Goal: Task Accomplishment & Management: Manage account settings

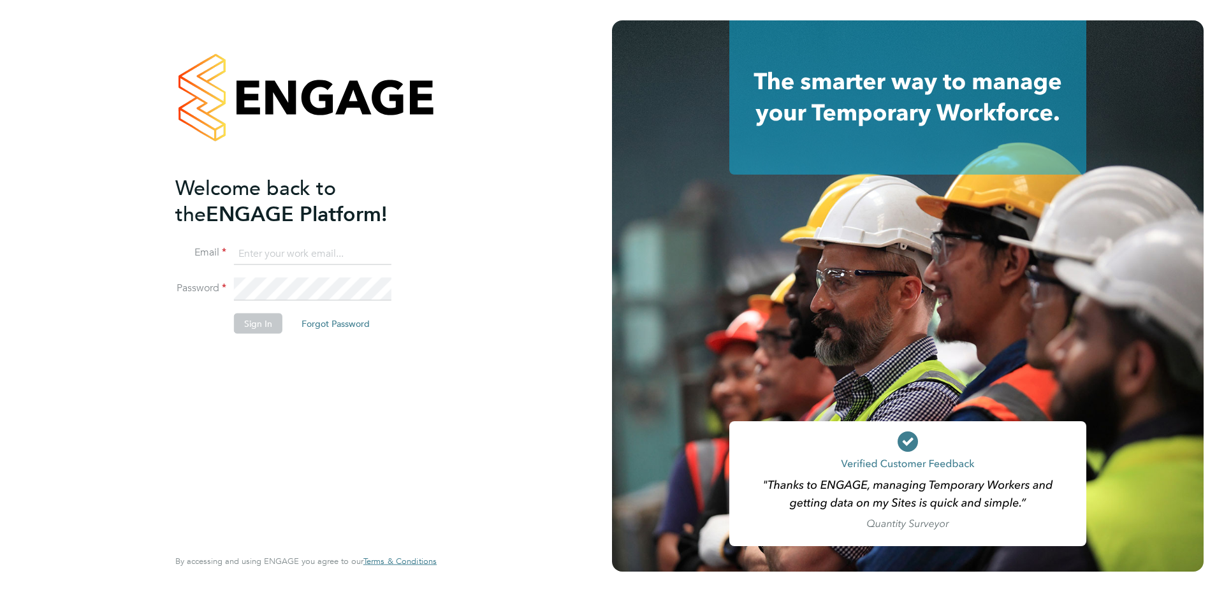
type input "charlie.slidel@vistry.co.uk"
click at [237, 324] on button "Sign In" at bounding box center [258, 324] width 48 height 20
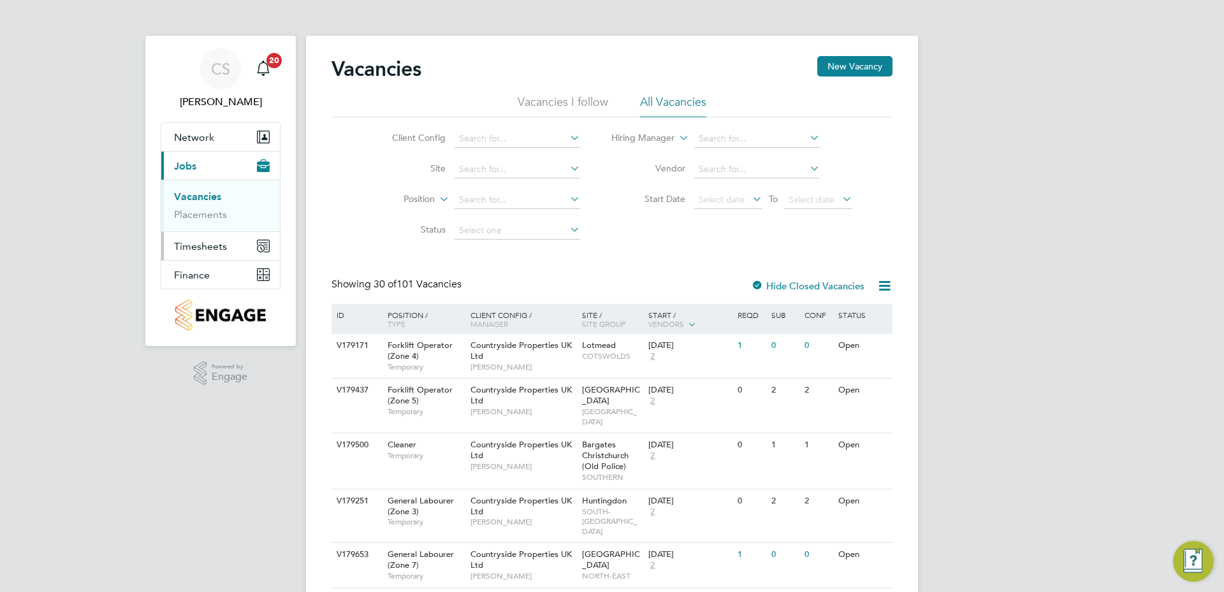
click at [189, 243] on span "Timesheets" at bounding box center [200, 246] width 53 height 12
click at [220, 222] on link "Timesheets" at bounding box center [200, 225] width 53 height 12
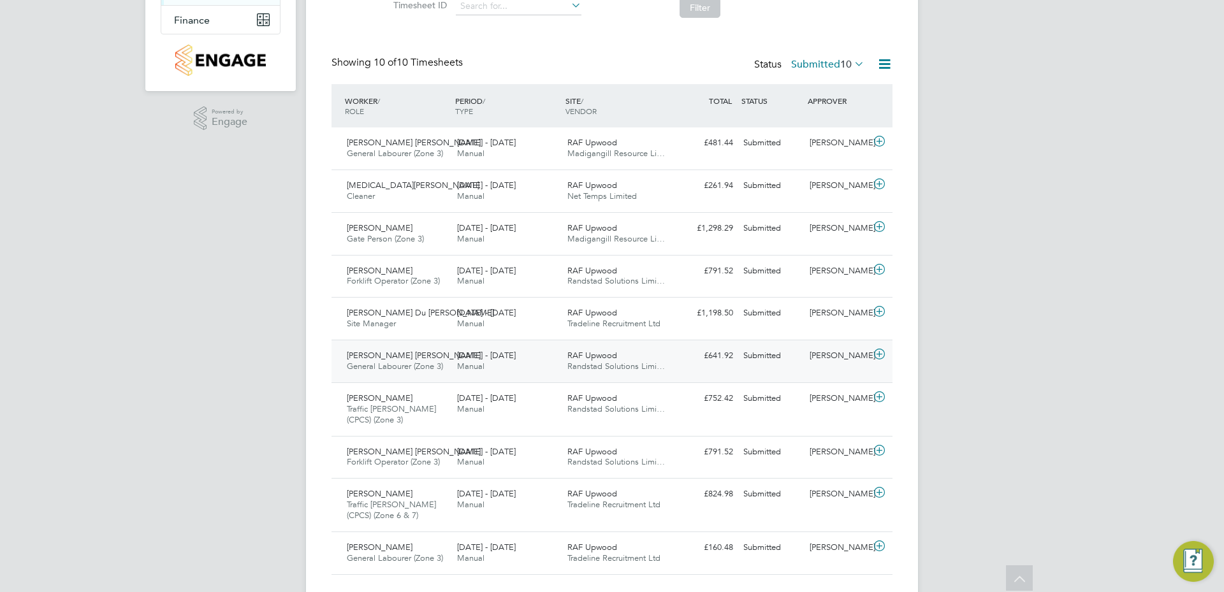
click at [514, 366] on div "25 - 31 Aug 2025 Manual" at bounding box center [507, 361] width 110 height 32
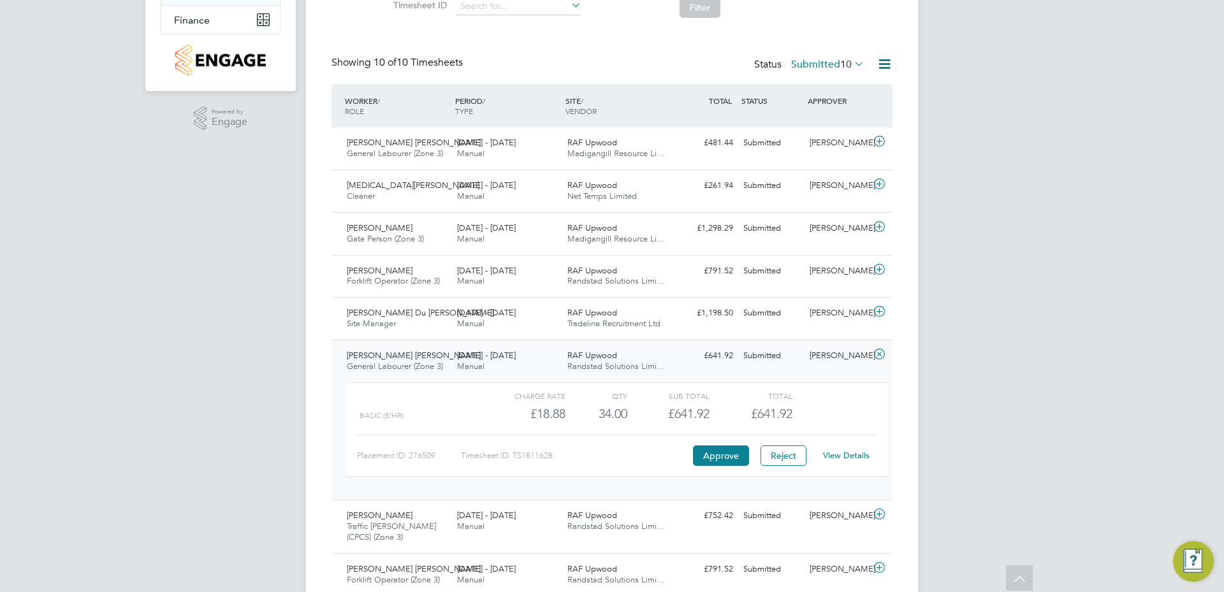
click at [839, 452] on link "View Details" at bounding box center [846, 455] width 47 height 11
click at [560, 284] on div "25 - 31 Aug 2025 Manual" at bounding box center [507, 277] width 110 height 32
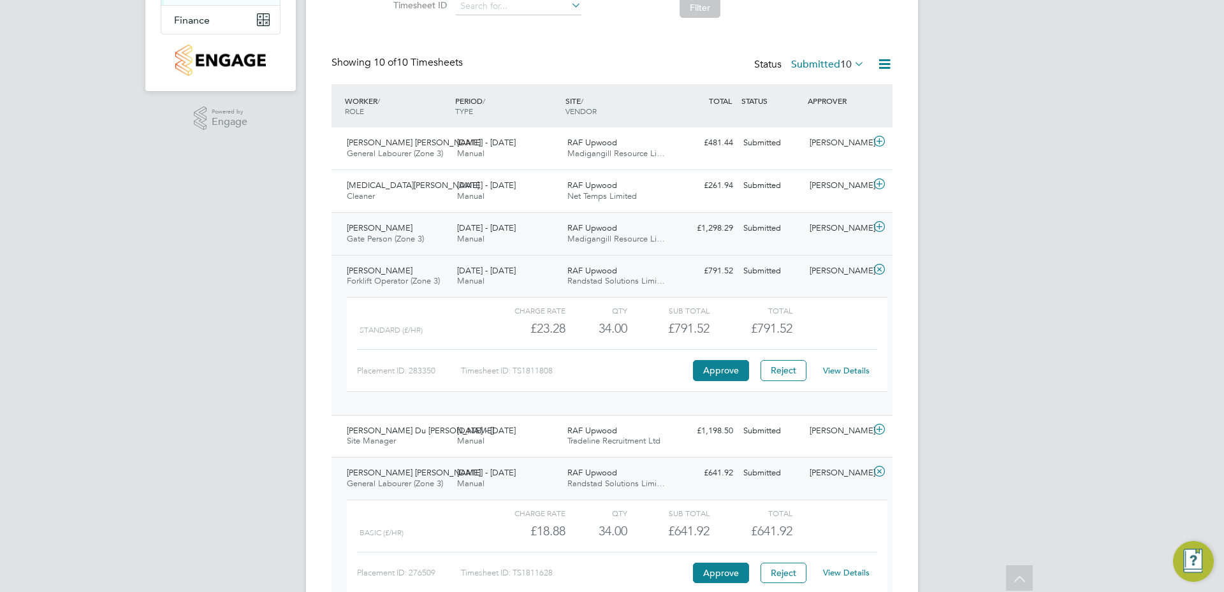
click at [582, 237] on span "Madigangill Resource Li…" at bounding box center [615, 238] width 97 height 11
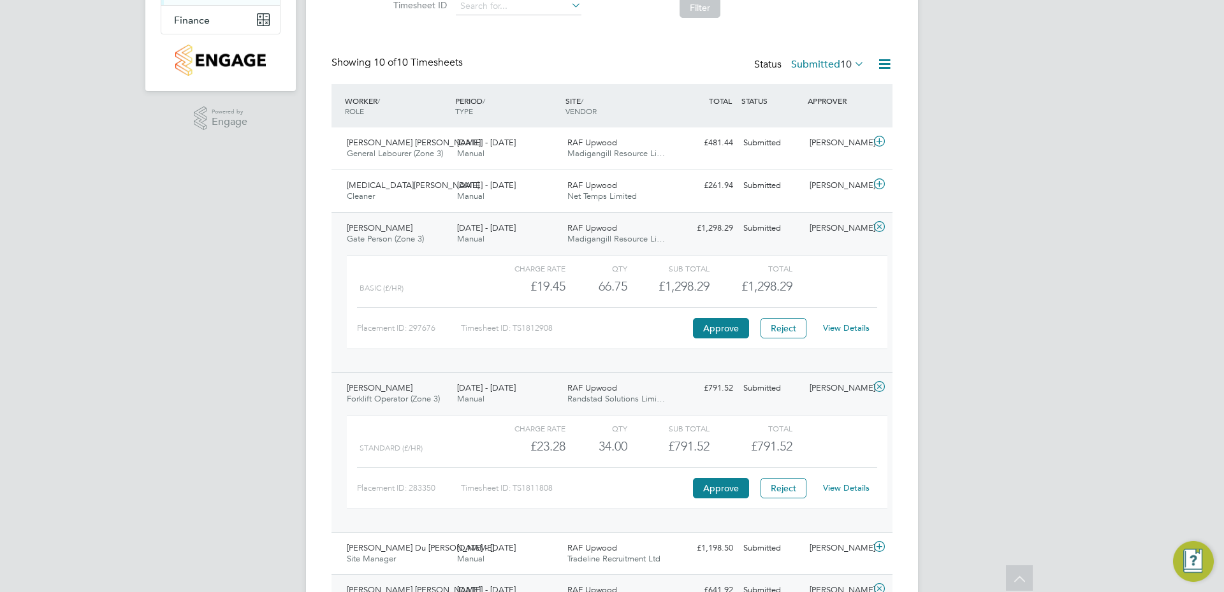
click at [849, 326] on link "View Details" at bounding box center [846, 327] width 47 height 11
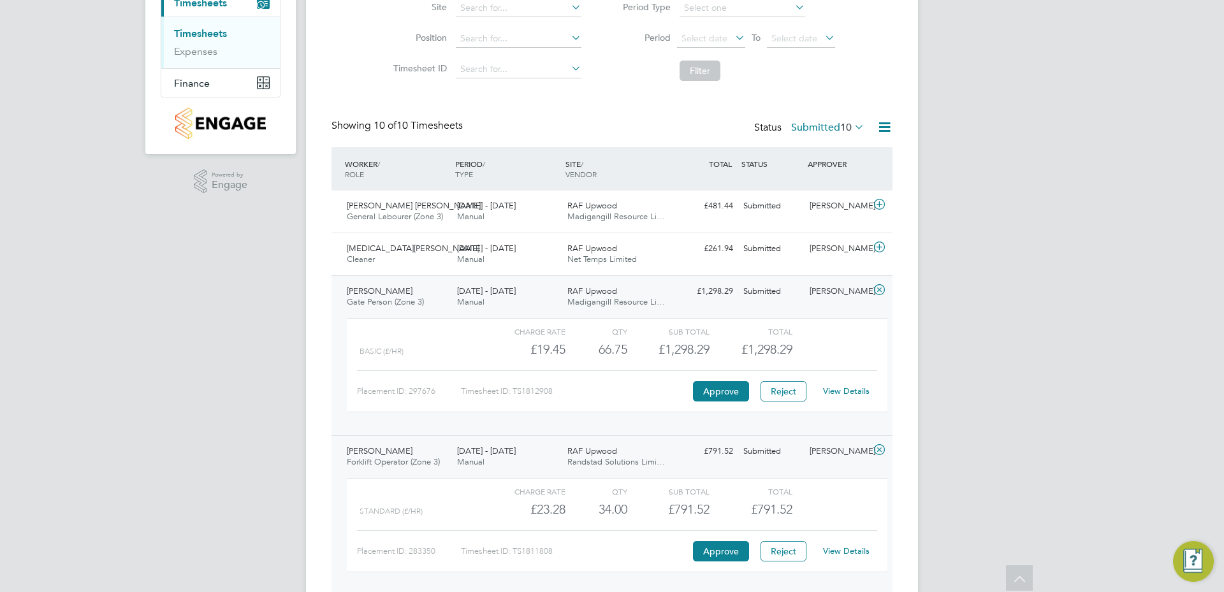
scroll to position [191, 0]
click at [461, 256] on span "Manual" at bounding box center [470, 259] width 27 height 11
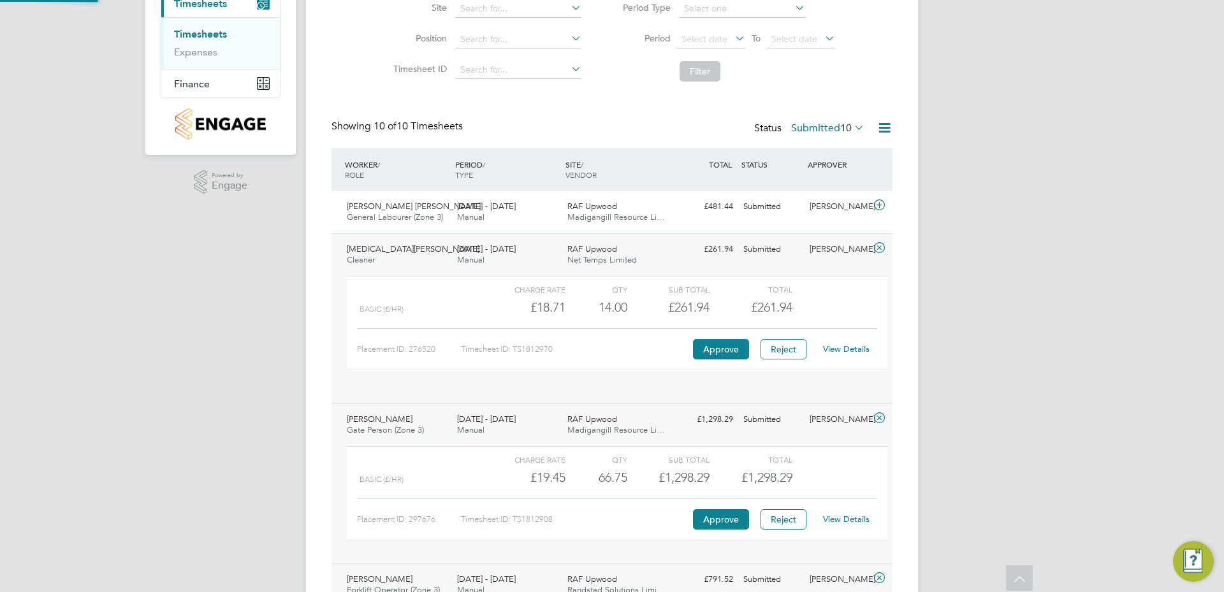
scroll to position [22, 124]
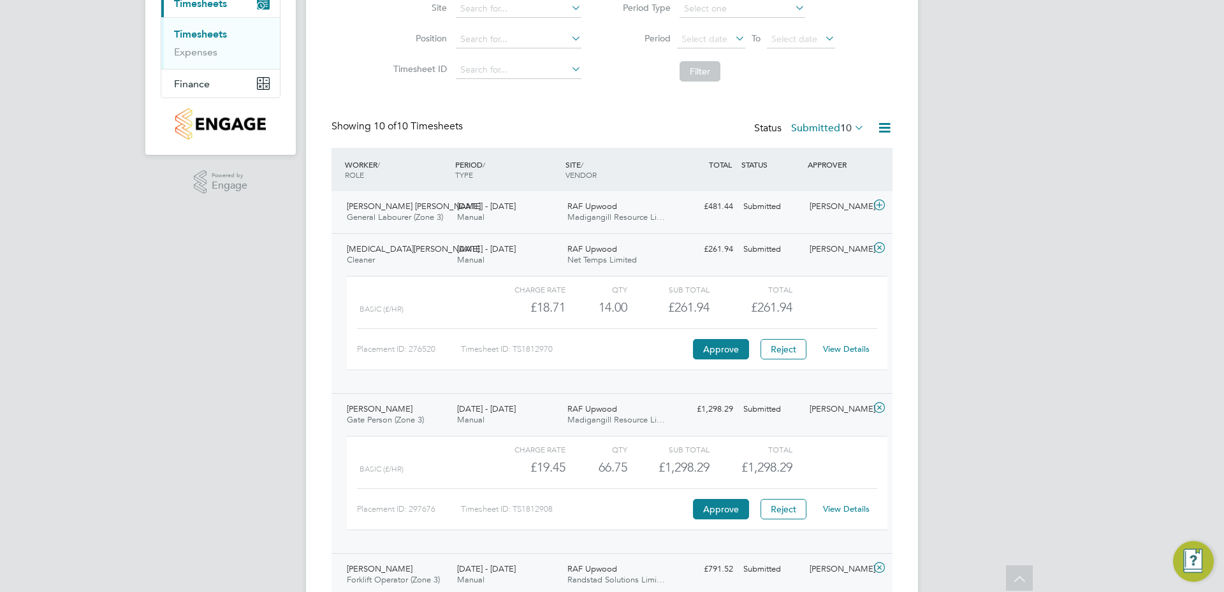
click at [494, 224] on div "25 - 31 Aug 2025 Manual" at bounding box center [507, 212] width 110 height 32
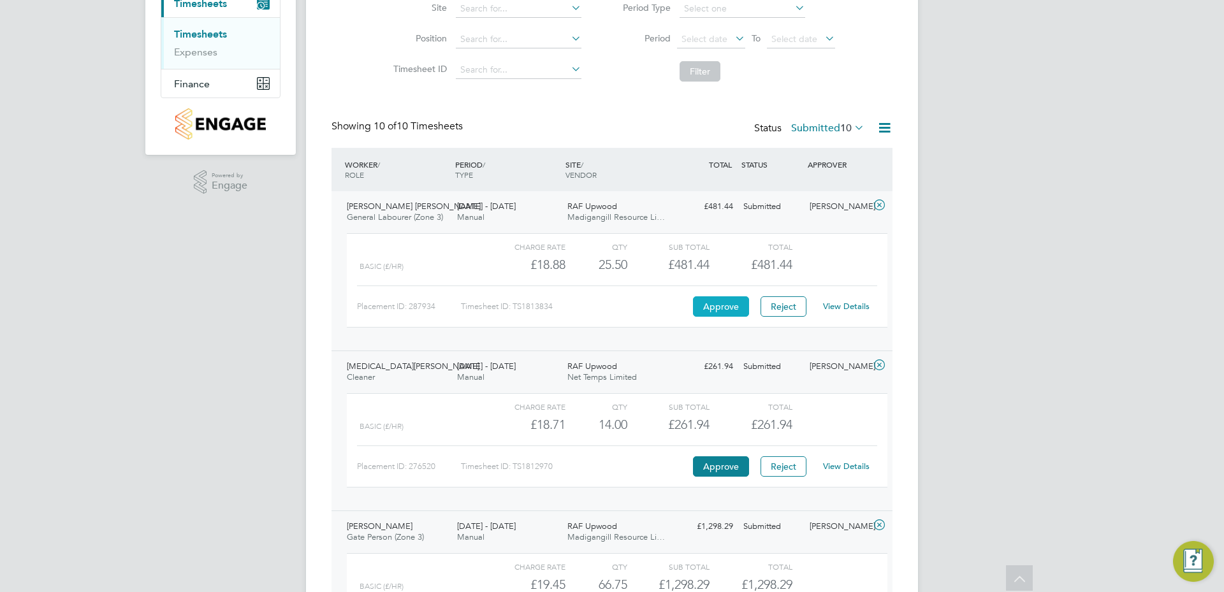
click at [738, 303] on button "Approve" at bounding box center [721, 306] width 56 height 20
click at [705, 464] on button "Approve" at bounding box center [721, 466] width 56 height 20
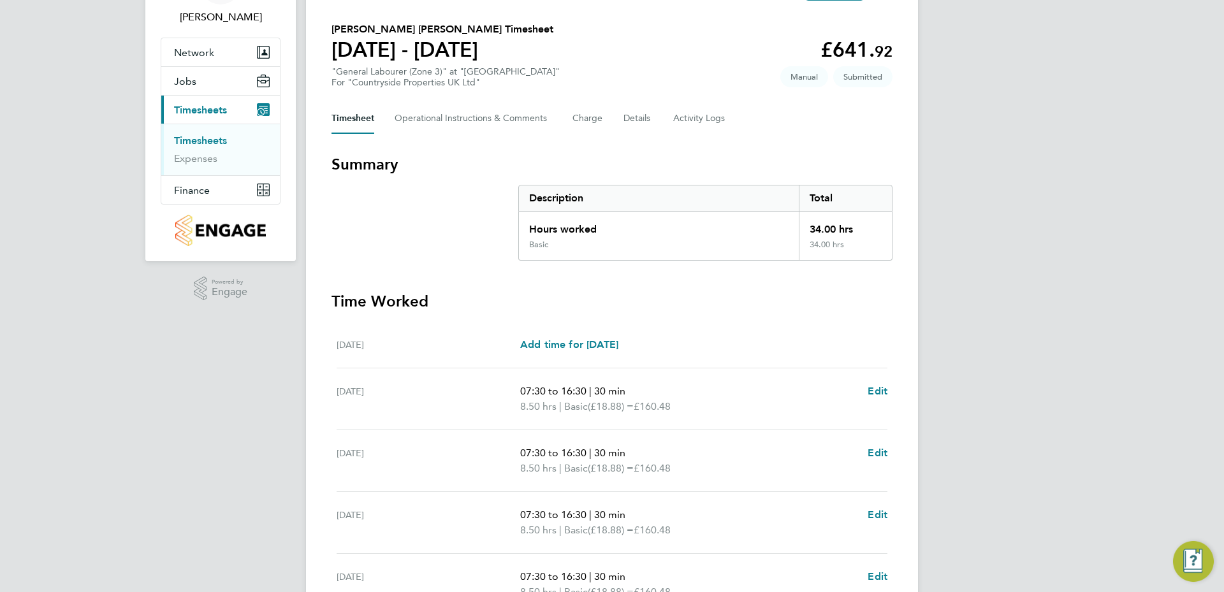
scroll to position [220, 0]
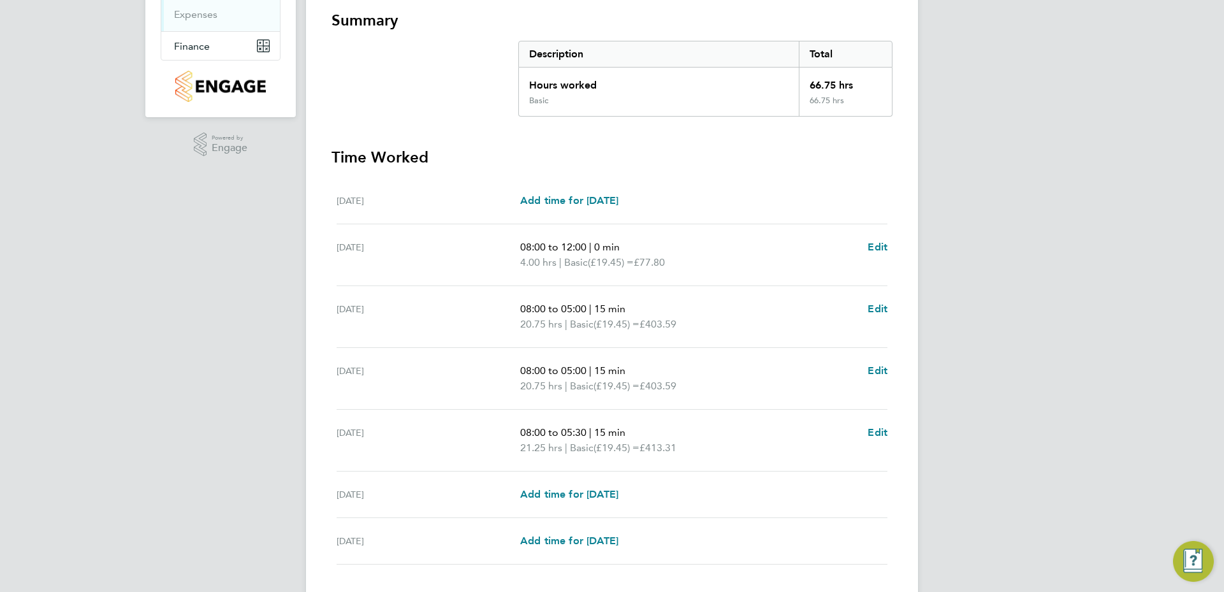
scroll to position [255, 0]
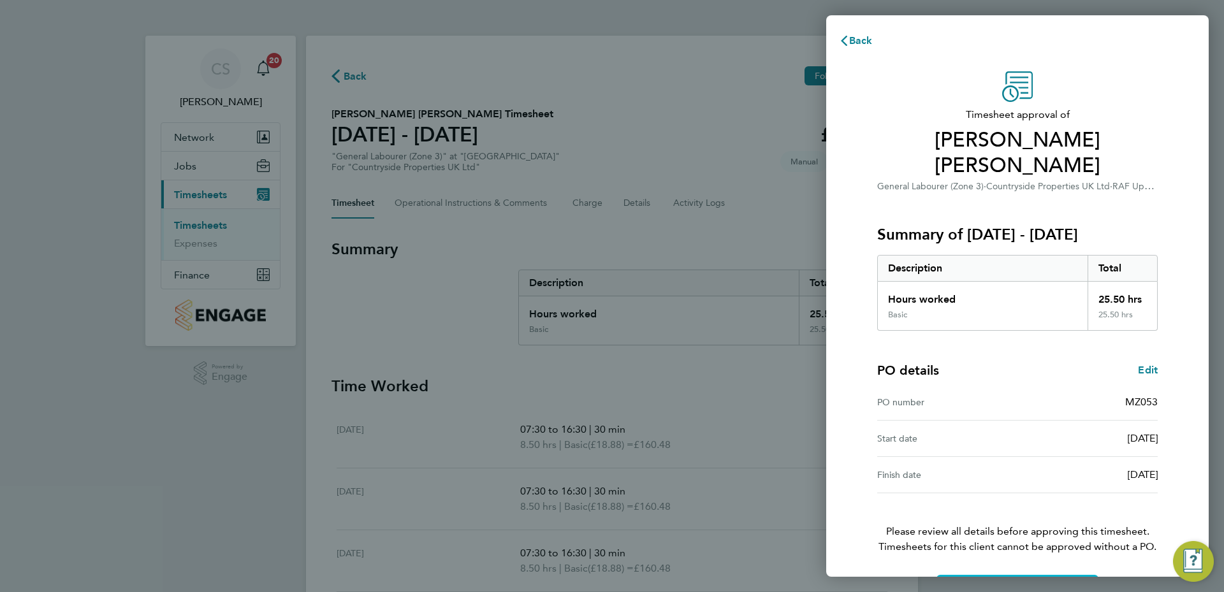
click at [986, 575] on button "Confirm Timesheet Approval" at bounding box center [1017, 590] width 162 height 31
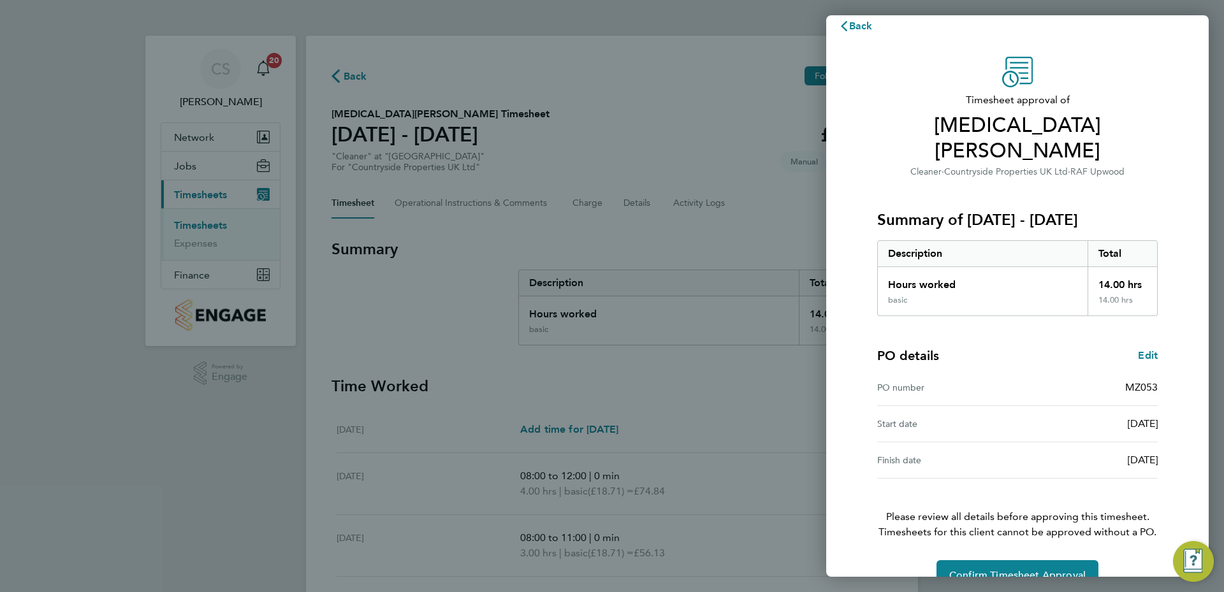
scroll to position [18, 0]
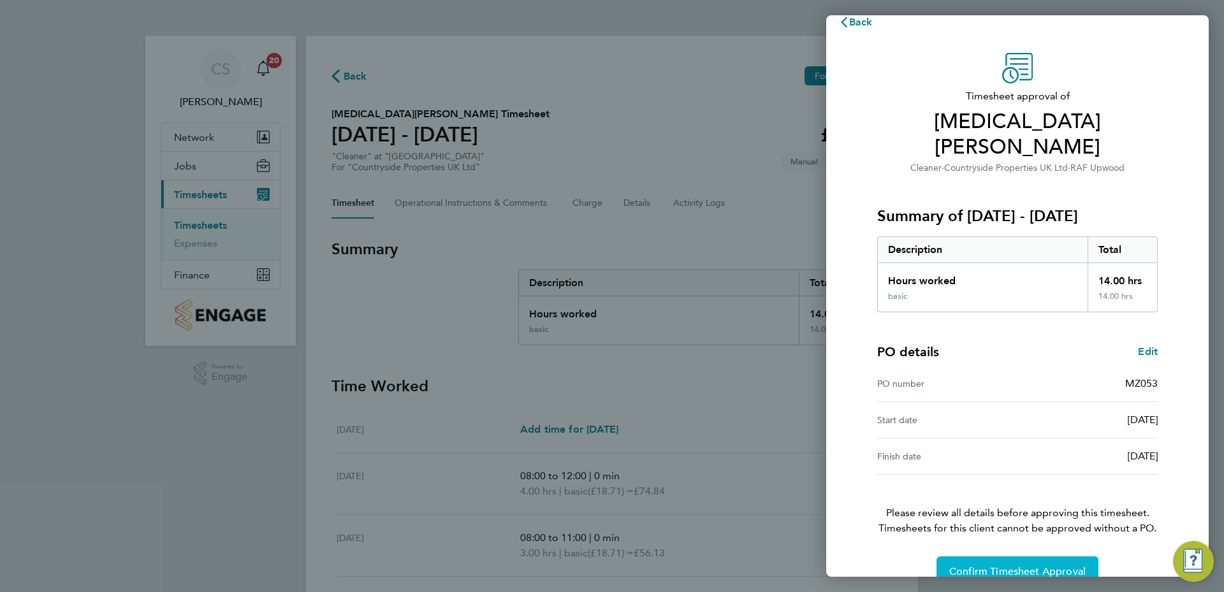
click at [1043, 556] on button "Confirm Timesheet Approval" at bounding box center [1017, 571] width 162 height 31
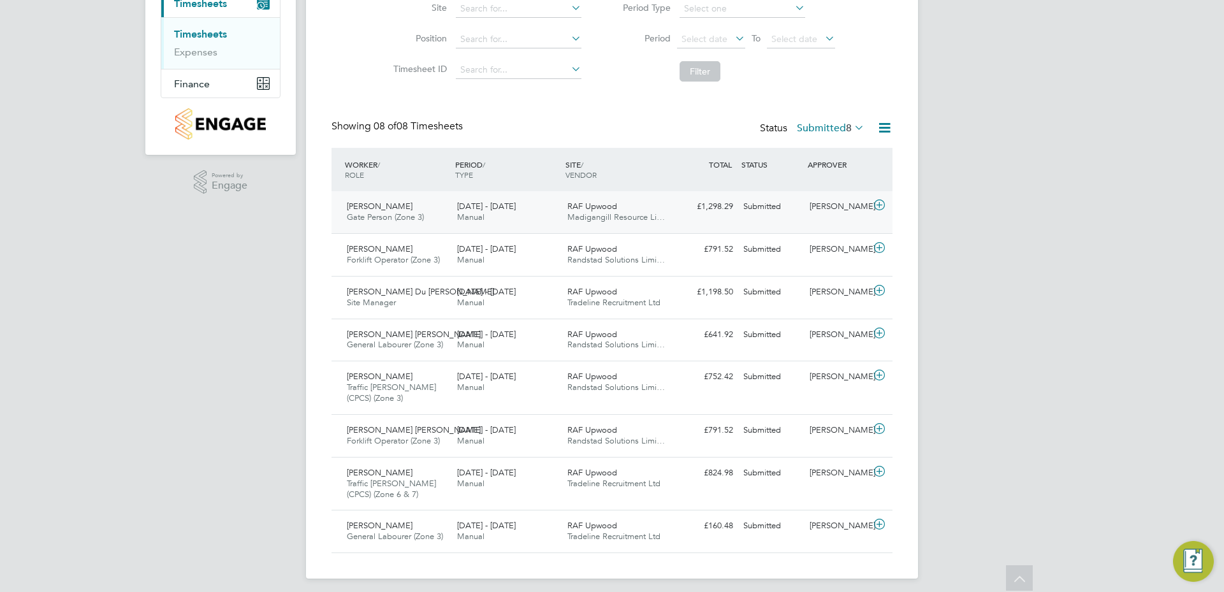
click at [626, 210] on div "RAF Upwood Madigangill Resource Li…" at bounding box center [617, 212] width 110 height 32
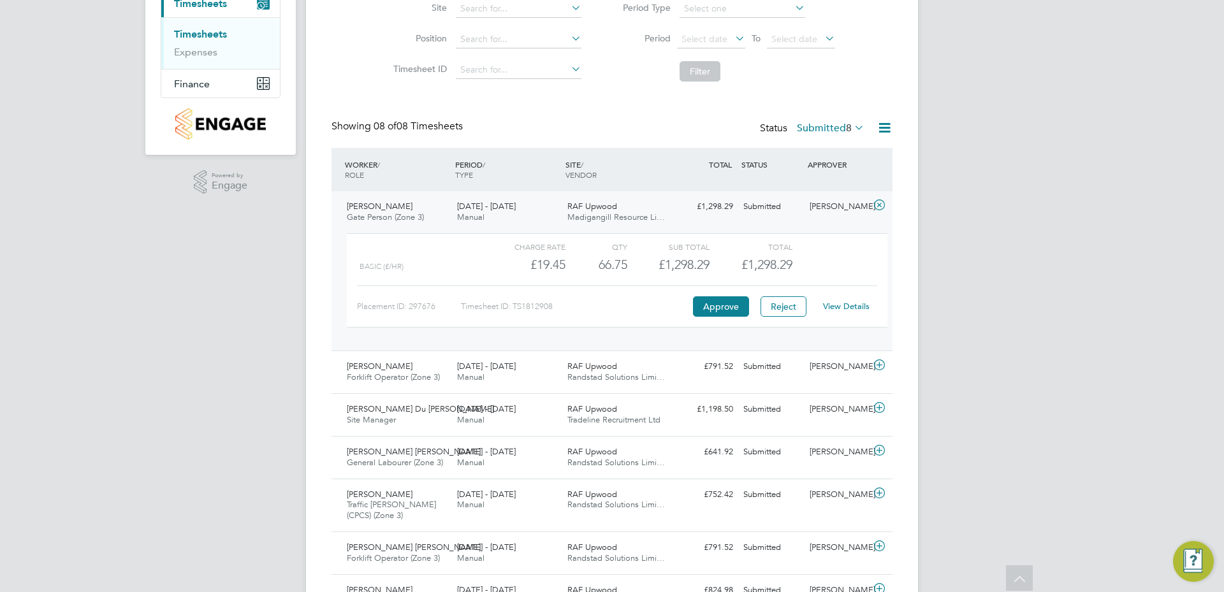
click at [840, 305] on link "View Details" at bounding box center [846, 306] width 47 height 11
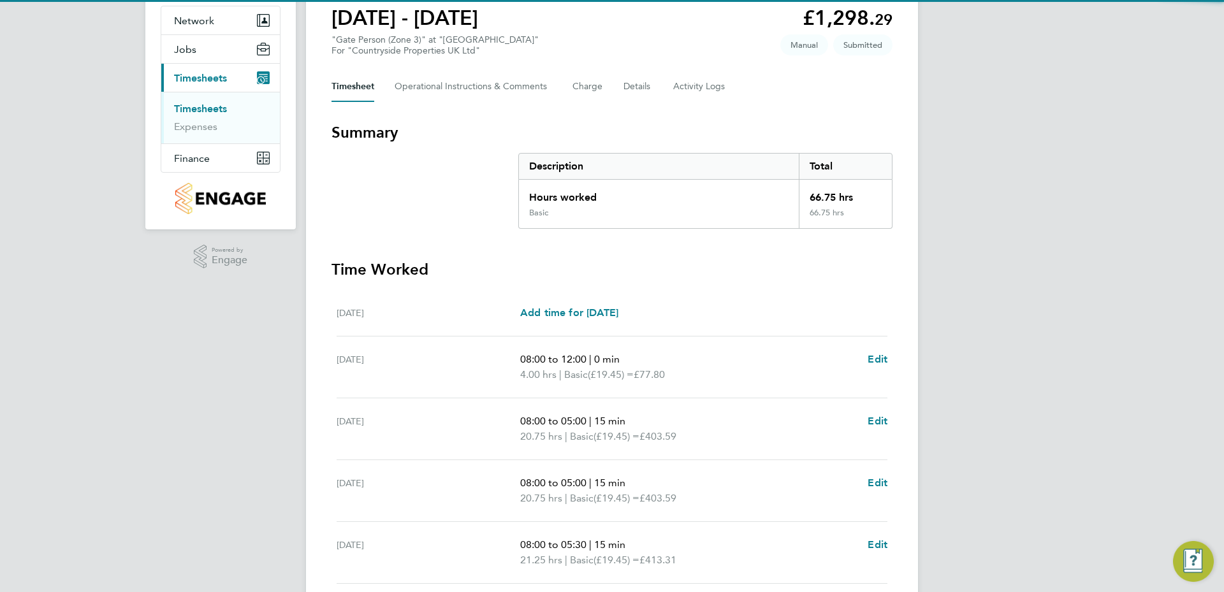
scroll to position [314, 0]
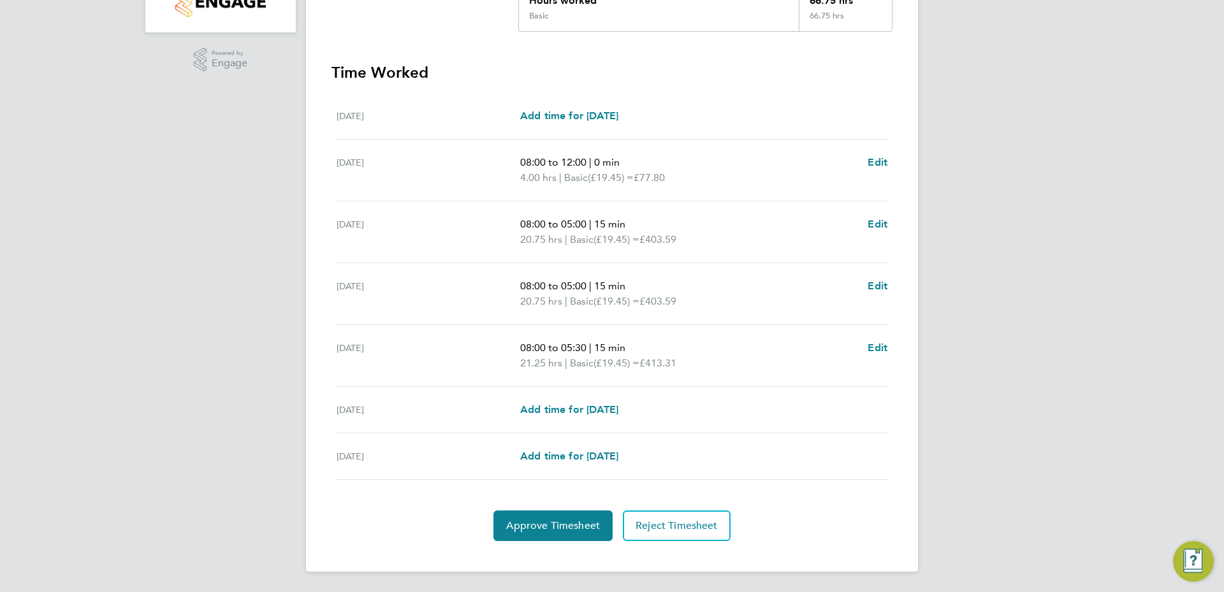
click at [863, 164] on div "08:00 to 12:00 | 0 min 4.00 hrs | Basic (£19.45) = £77.80 Edit" at bounding box center [703, 170] width 367 height 31
click at [868, 161] on span "Edit" at bounding box center [877, 162] width 20 height 12
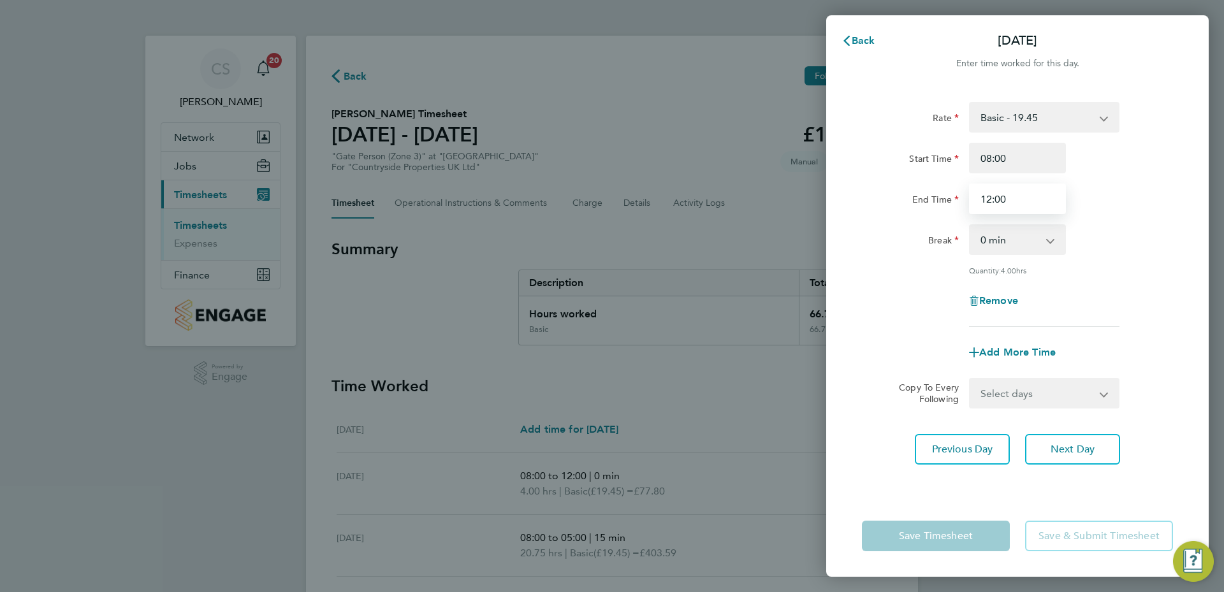
click at [1019, 200] on input "12:00" at bounding box center [1017, 199] width 97 height 31
click at [1020, 198] on input "12:00" at bounding box center [1017, 199] width 97 height 31
click at [1117, 210] on div "End Time 12:00" at bounding box center [1016, 199] width 321 height 31
click at [1026, 155] on input "08:00" at bounding box center [1017, 158] width 97 height 31
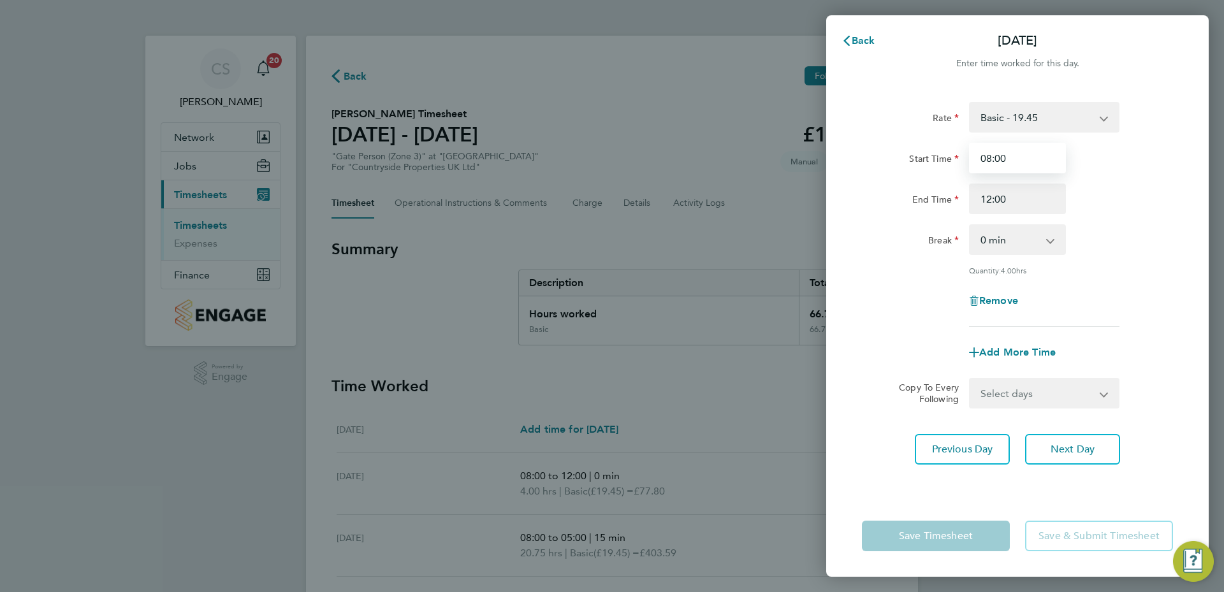
click at [1026, 155] on input "08:00" at bounding box center [1017, 158] width 97 height 31
click at [1025, 206] on input "12:00" at bounding box center [1017, 199] width 97 height 31
drag, startPoint x: 1043, startPoint y: 192, endPoint x: 1088, endPoint y: 192, distance: 44.6
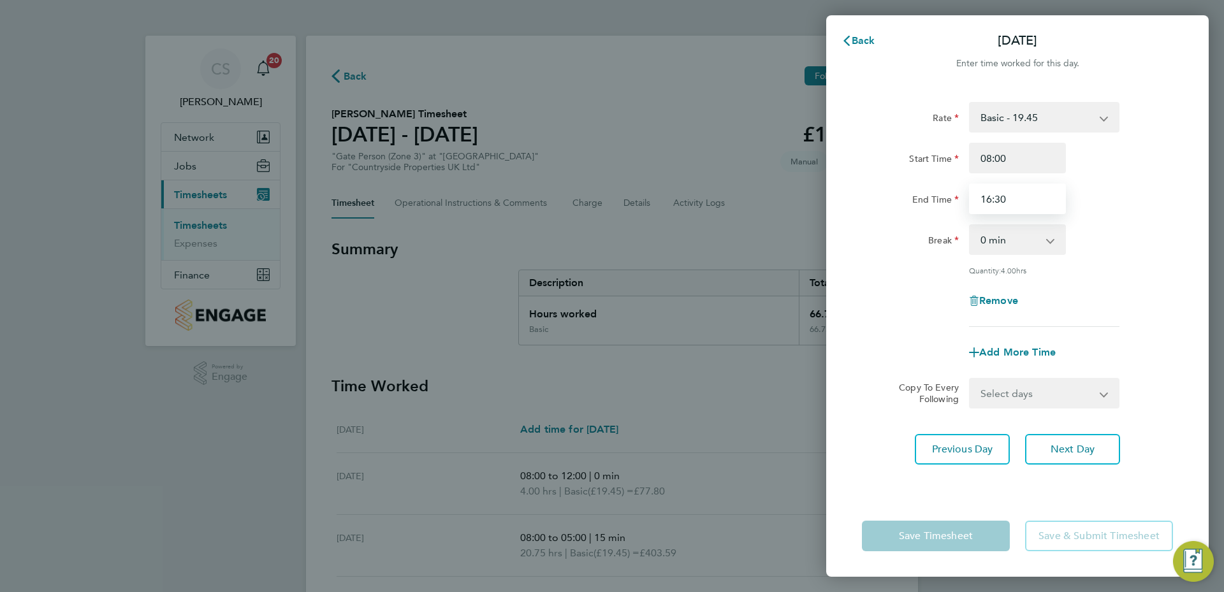
click at [1045, 192] on input "16:30" at bounding box center [1017, 199] width 97 height 31
type input "16:30"
click at [1117, 195] on div "End Time 16:30" at bounding box center [1016, 199] width 321 height 31
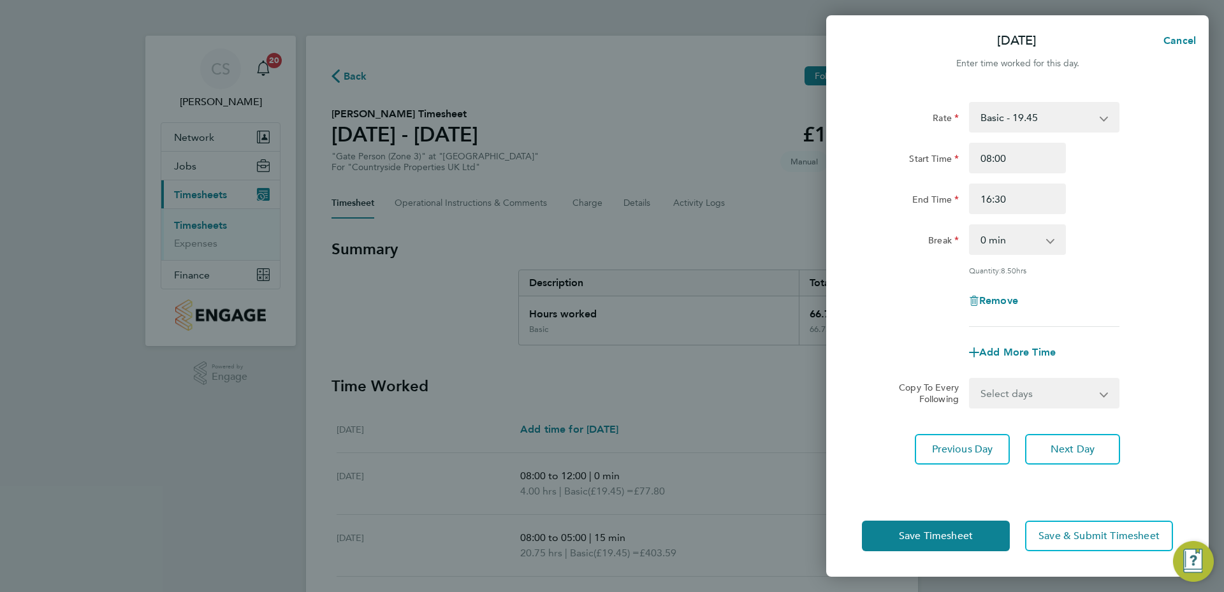
click at [1014, 407] on div "Select days Day Weekday (Mon-Fri) Weekend (Sat-Sun) Wednesday Thursday Friday S…" at bounding box center [1044, 393] width 150 height 31
click at [1018, 401] on select "Select days Day Weekday (Mon-Fri) Weekend (Sat-Sun) Wednesday Thursday Friday S…" at bounding box center [1037, 393] width 134 height 28
select select "WEEKDAY"
click at [970, 379] on select "Select days Day Weekday (Mon-Fri) Weekend (Sat-Sun) Wednesday Thursday Friday S…" at bounding box center [1037, 393] width 134 height 28
select select "2025-08-31"
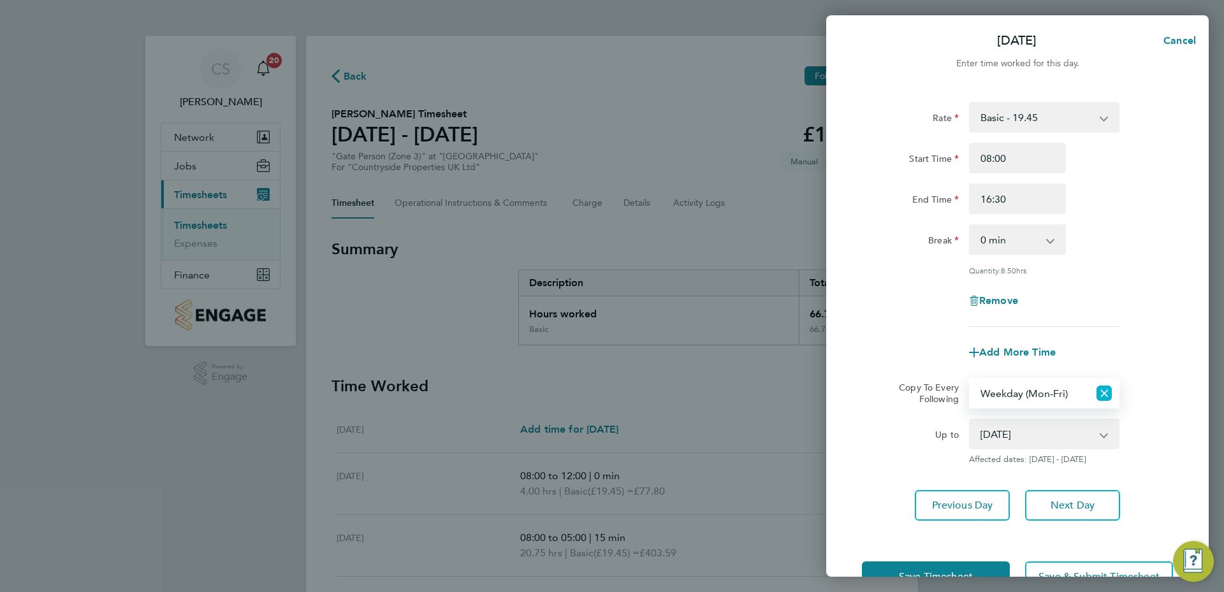
click at [1100, 395] on icon "Reset selection" at bounding box center [1103, 393] width 15 height 15
select select "0: null"
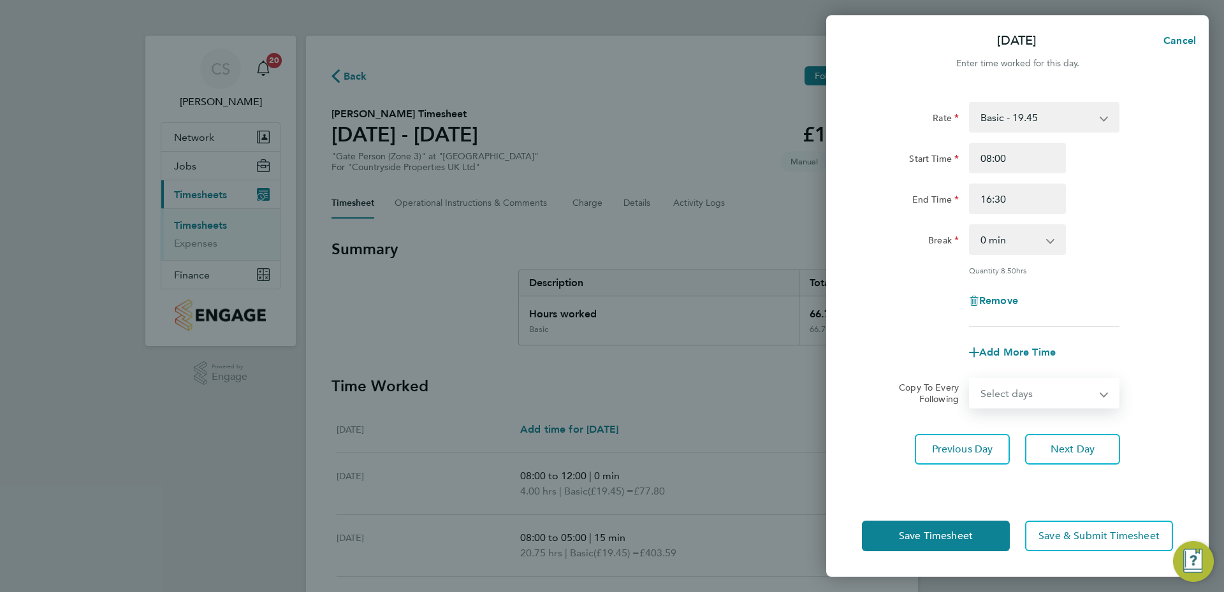
click at [1045, 397] on select "Select days Day Weekday (Mon-Fri) Weekend (Sat-Sun) Wednesday Thursday Friday S…" at bounding box center [1037, 393] width 134 height 28
click at [1160, 408] on div "Rate Basic - 19.45 Start Time 08:00 End Time 16:30 Break 0 min 15 min 30 min 45…" at bounding box center [1017, 291] width 382 height 408
click at [1097, 449] on button "Next Day" at bounding box center [1072, 449] width 95 height 31
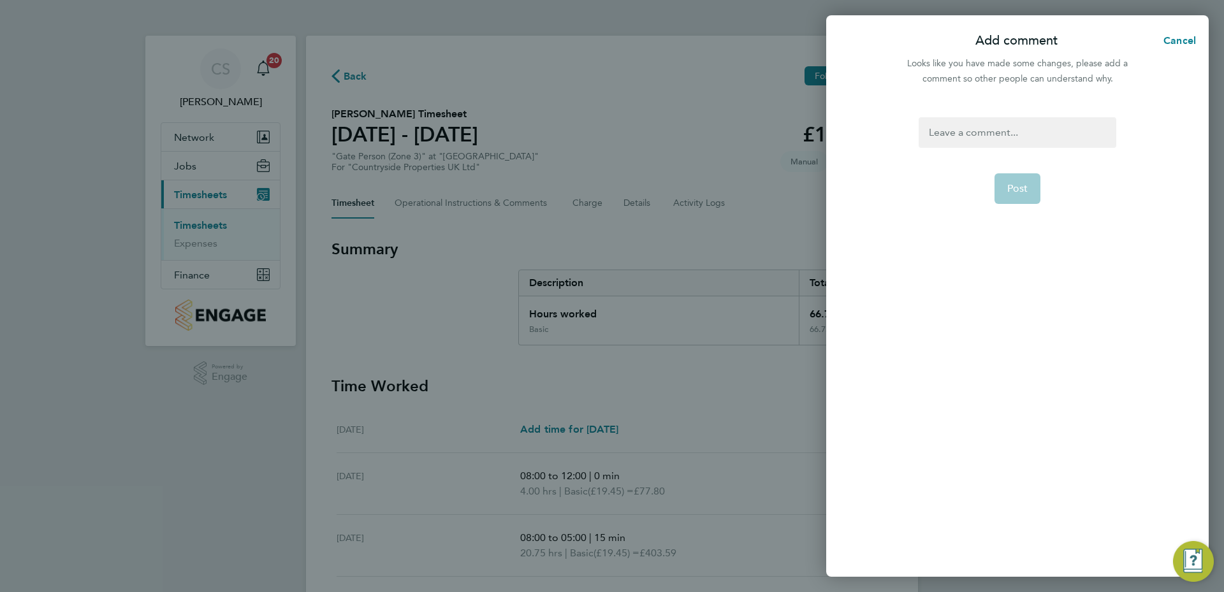
click at [1016, 138] on div at bounding box center [1016, 132] width 197 height 31
click at [1018, 185] on span "Post" at bounding box center [1017, 188] width 21 height 13
select select "15"
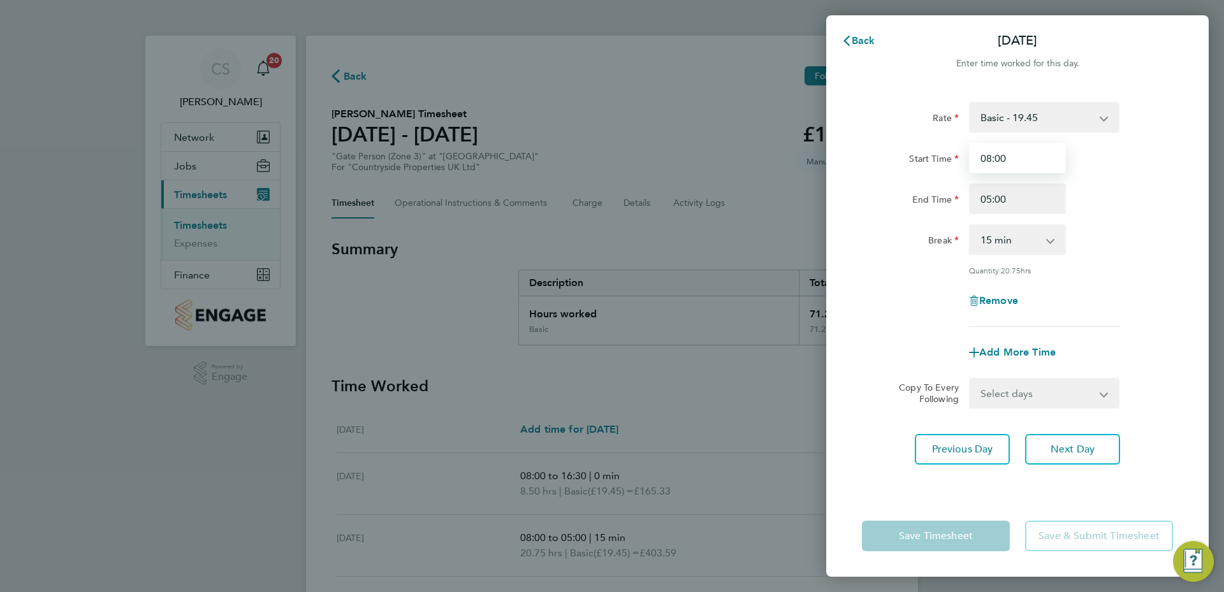
click at [1024, 159] on input "08:00" at bounding box center [1017, 158] width 97 height 31
click at [1018, 210] on input "05:00" at bounding box center [1017, 199] width 97 height 31
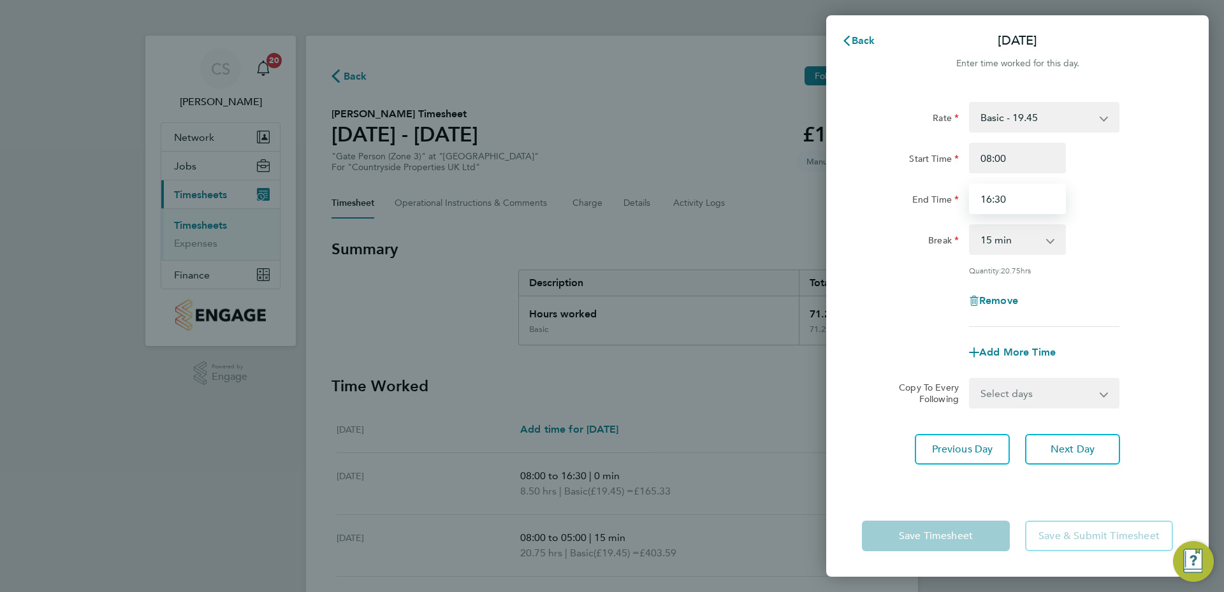
type input "16:30"
click at [1132, 162] on div "Start Time 08:00" at bounding box center [1016, 158] width 321 height 31
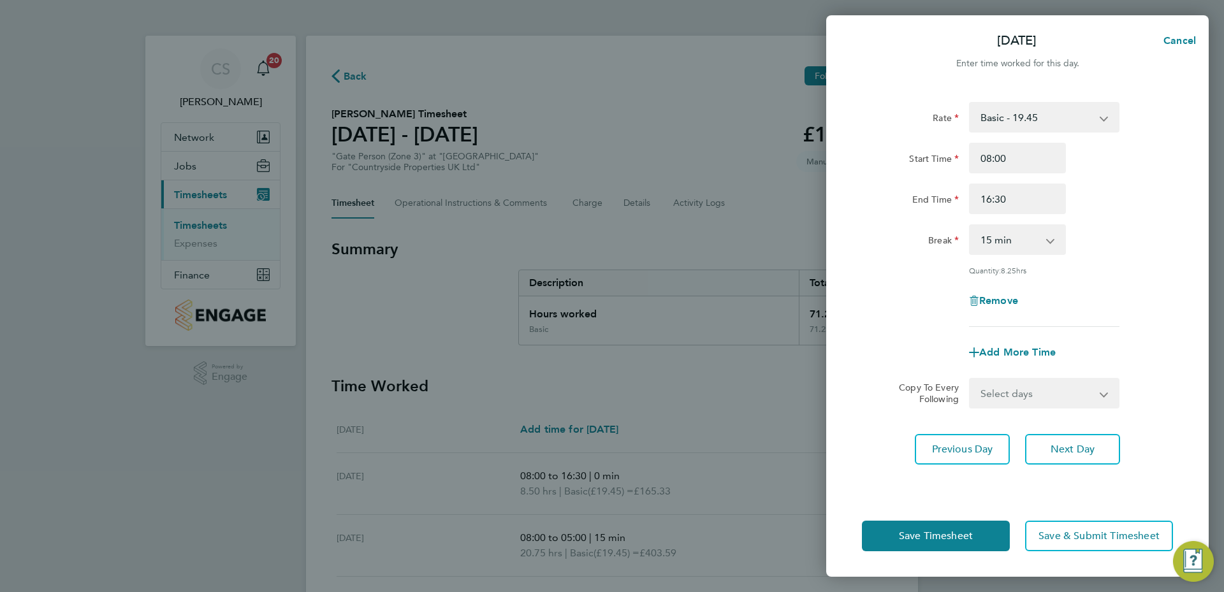
click at [1059, 398] on select "Select days Day Weekday (Mon-Fri) Weekend (Sat-Sun) Thursday Friday Saturday Su…" at bounding box center [1037, 393] width 134 height 28
select select "WEEKDAY"
click at [970, 379] on select "Select days Day Weekday (Mon-Fri) Weekend (Sat-Sun) Thursday Friday Saturday Su…" at bounding box center [1037, 393] width 134 height 28
select select "2025-08-31"
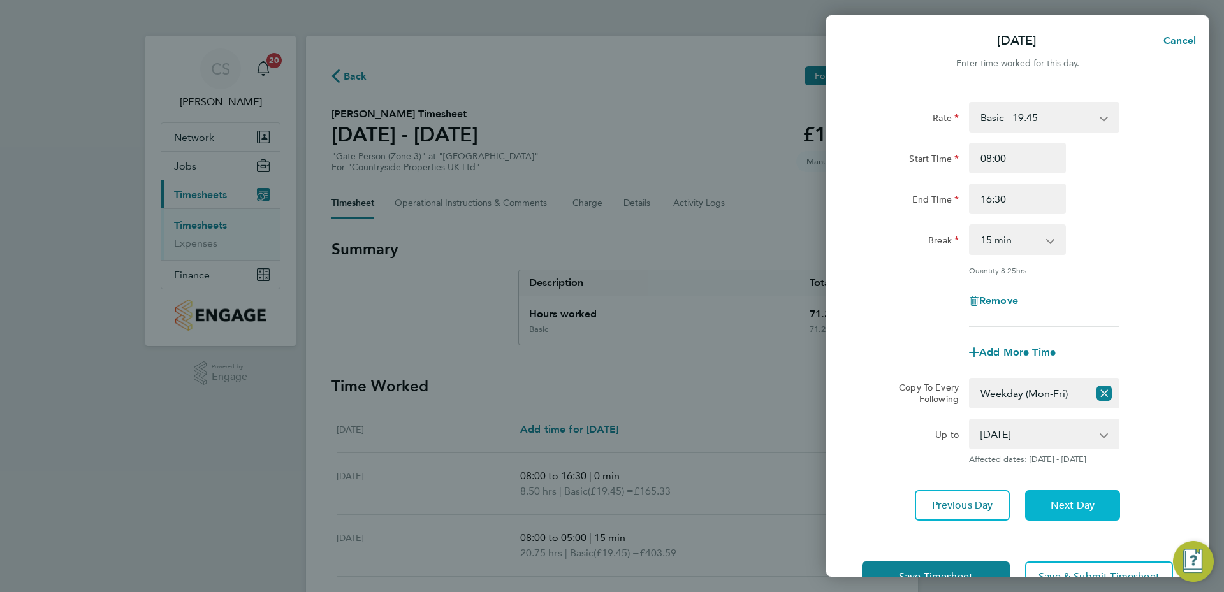
click at [1062, 507] on span "Next Day" at bounding box center [1072, 505] width 44 height 13
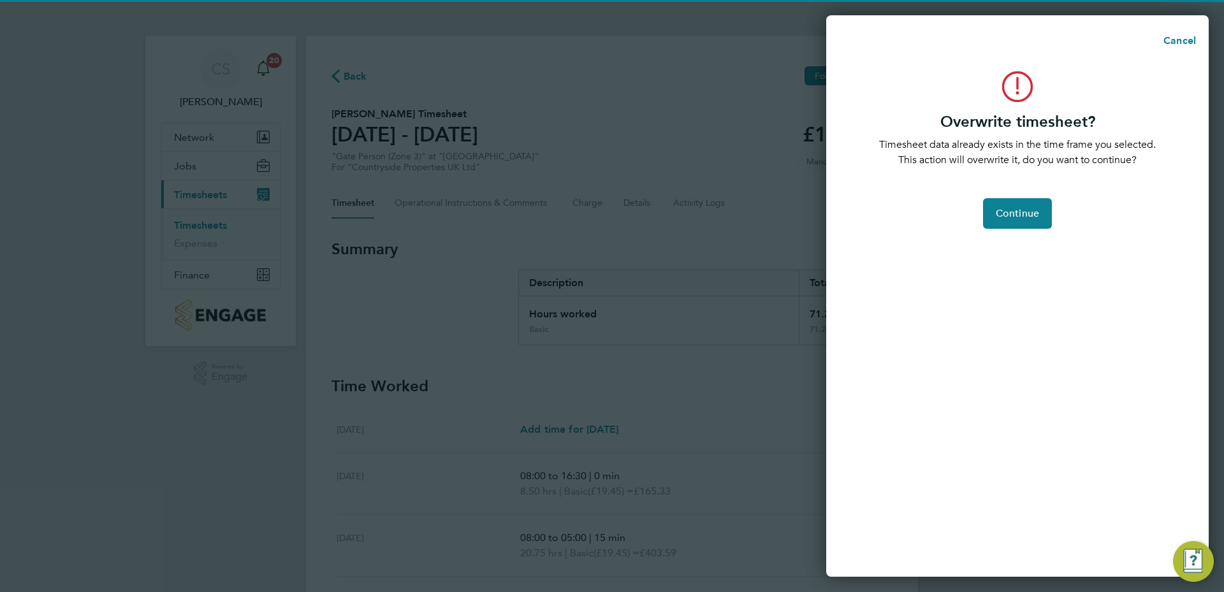
click at [1016, 175] on div "Overwrite timesheet? Timesheet data already exists in the time frame you select…" at bounding box center [1017, 316] width 382 height 521
click at [1026, 209] on span "Continue" at bounding box center [1016, 213] width 43 height 13
select select "0: null"
select select "15"
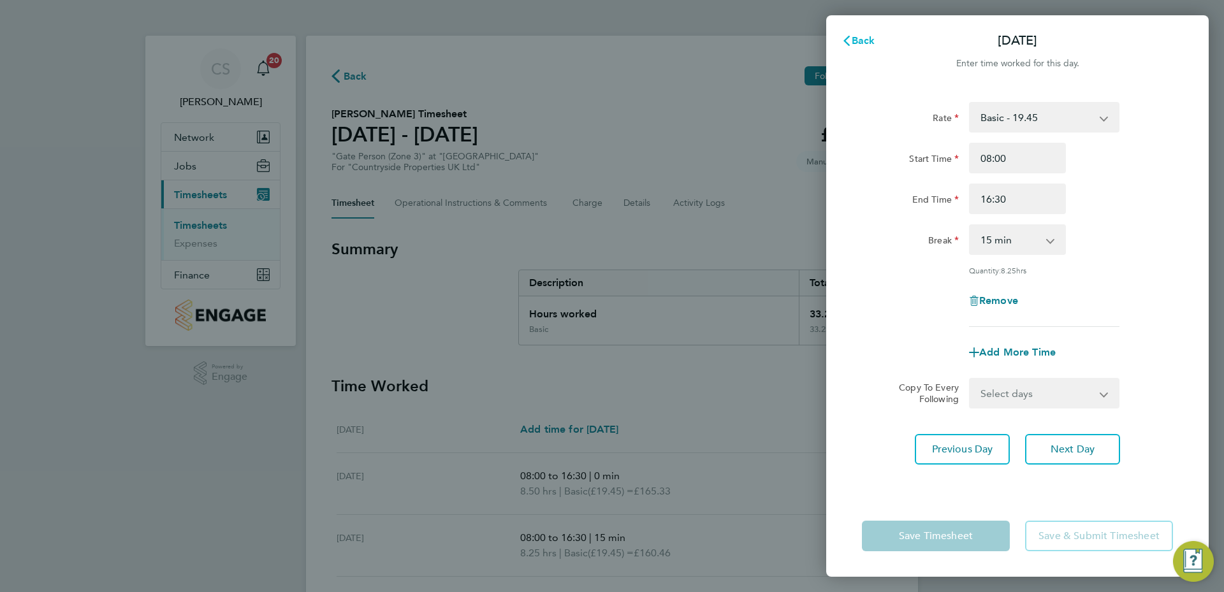
click at [860, 43] on span "Back" at bounding box center [863, 40] width 24 height 12
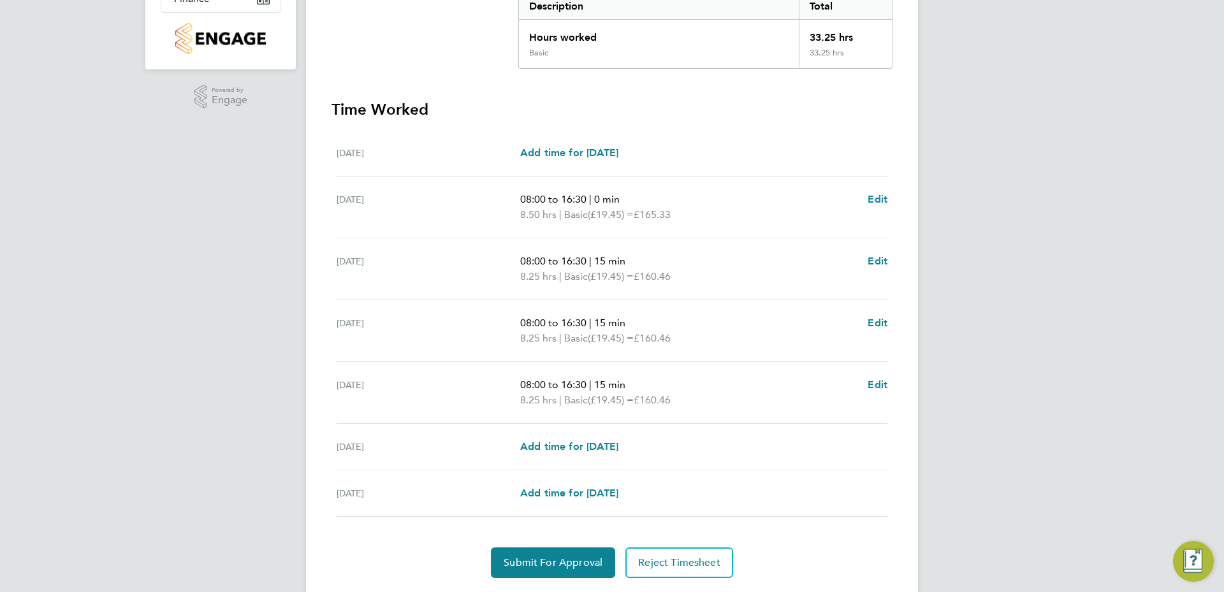
scroll to position [314, 0]
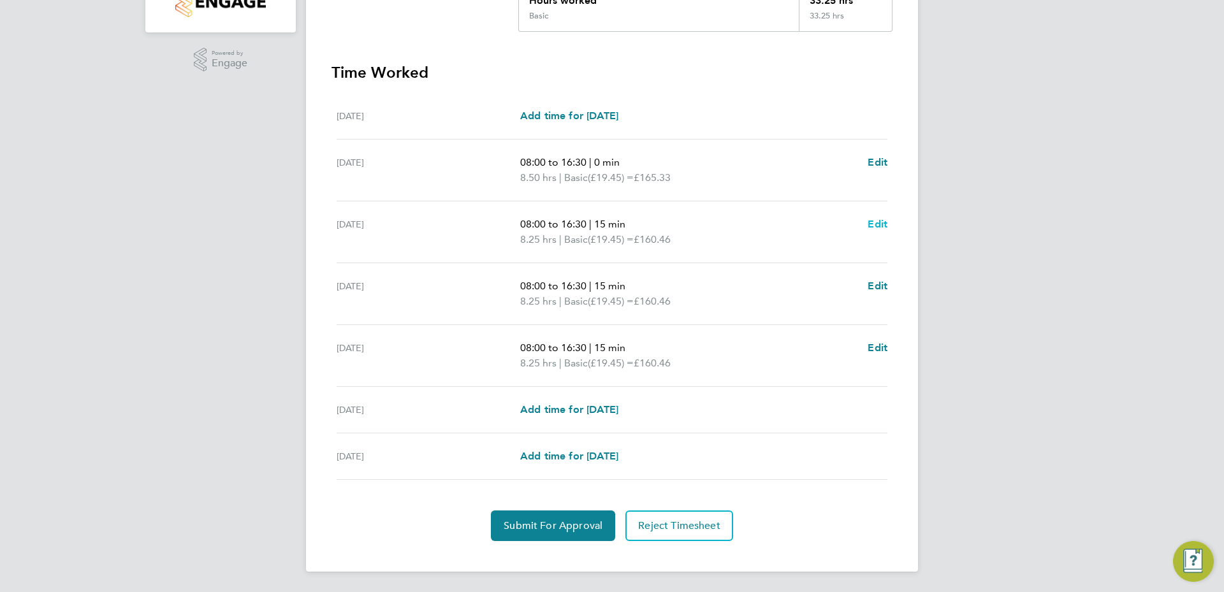
click at [881, 221] on span "Edit" at bounding box center [877, 224] width 20 height 12
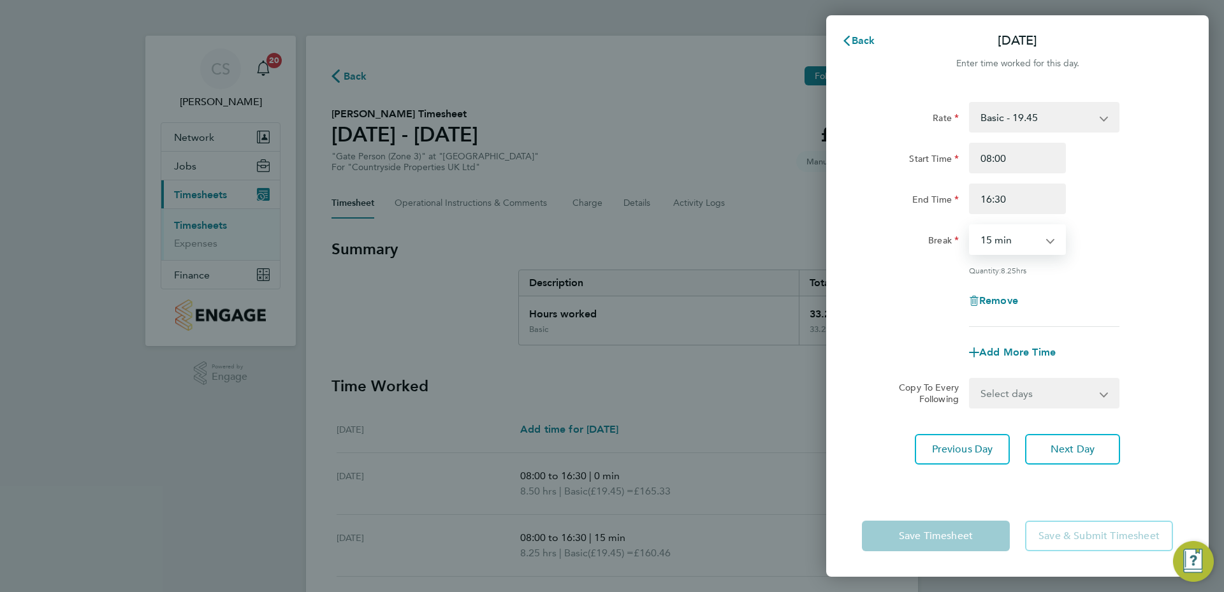
click at [1036, 240] on select "0 min 15 min 30 min 45 min 60 min 75 min 90 min" at bounding box center [1009, 240] width 79 height 28
select select "0"
click at [970, 226] on select "0 min 15 min 30 min 45 min 60 min 75 min 90 min" at bounding box center [1009, 240] width 79 height 28
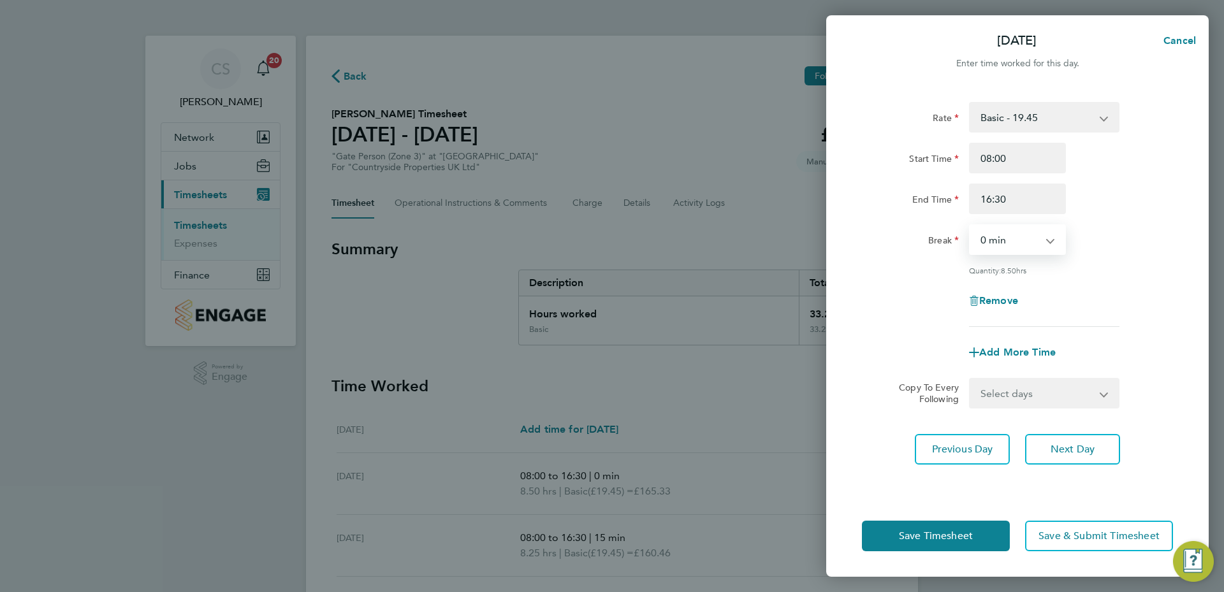
click at [1075, 282] on div "Rate Basic - 19.45 Start Time 08:00 End Time 16:30 Break 0 min 15 min 30 min 45…" at bounding box center [1017, 214] width 311 height 225
click at [1028, 380] on select "Select days Day Weekday (Mon-Fri) Weekend (Sat-Sun) Thursday Friday Saturday Su…" at bounding box center [1037, 393] width 134 height 28
select select "WEEKDAY"
click at [970, 379] on select "Select days Day Weekday (Mon-Fri) Weekend (Sat-Sun) Thursday Friday Saturday Su…" at bounding box center [1037, 393] width 134 height 28
select select "2025-08-31"
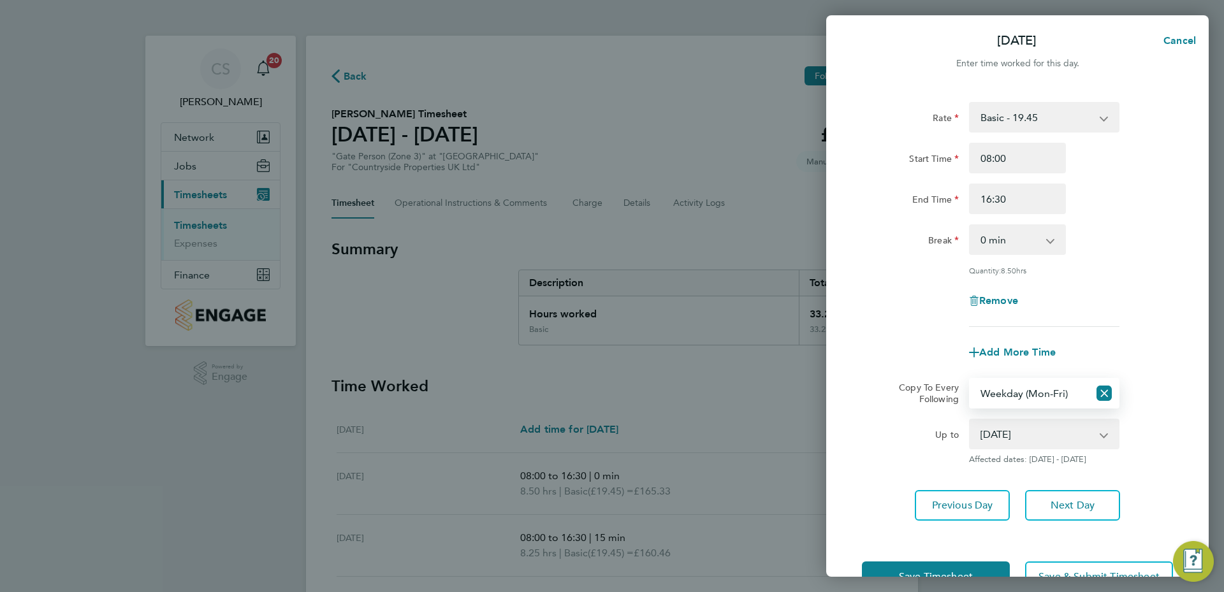
scroll to position [40, 0]
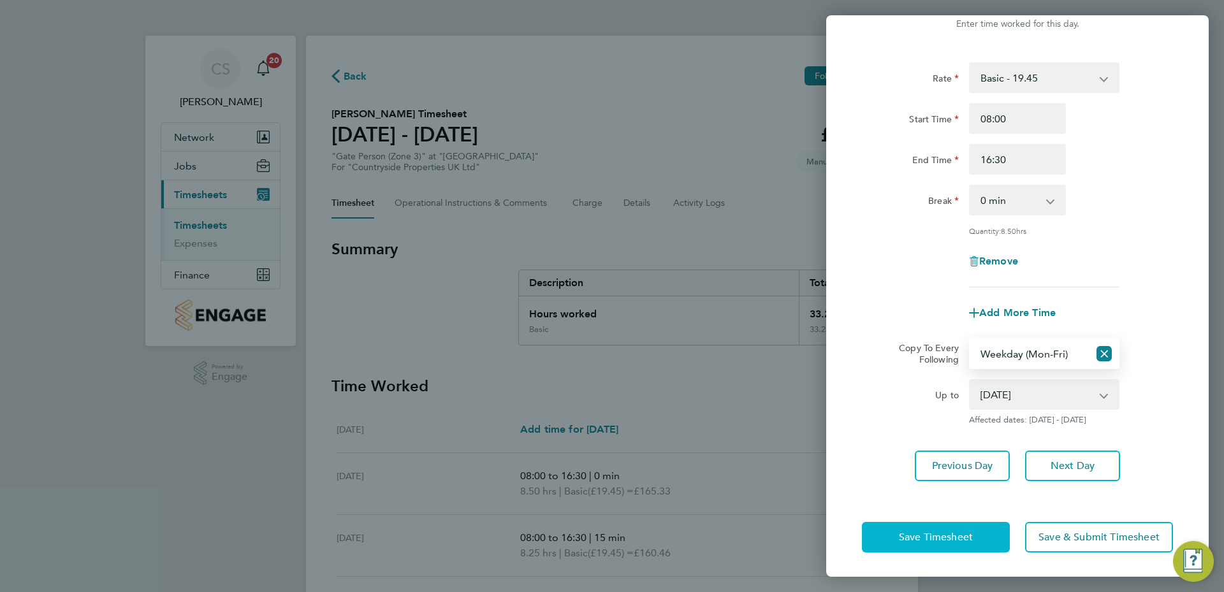
click at [981, 538] on button "Save Timesheet" at bounding box center [936, 537] width 148 height 31
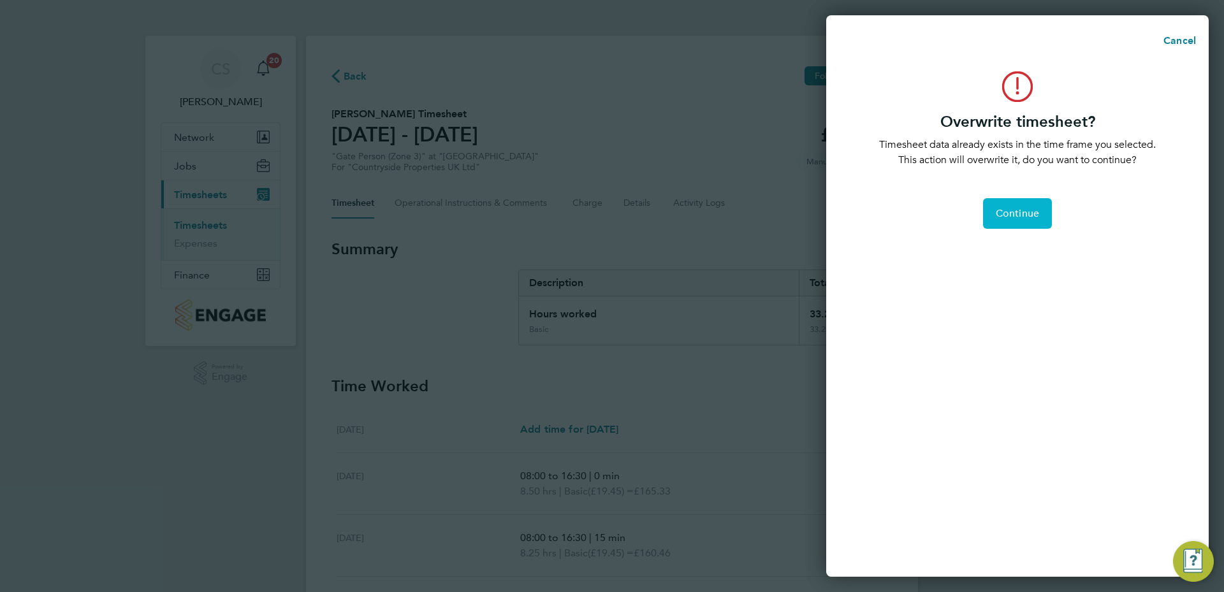
click at [1034, 202] on button "Continue" at bounding box center [1017, 213] width 69 height 31
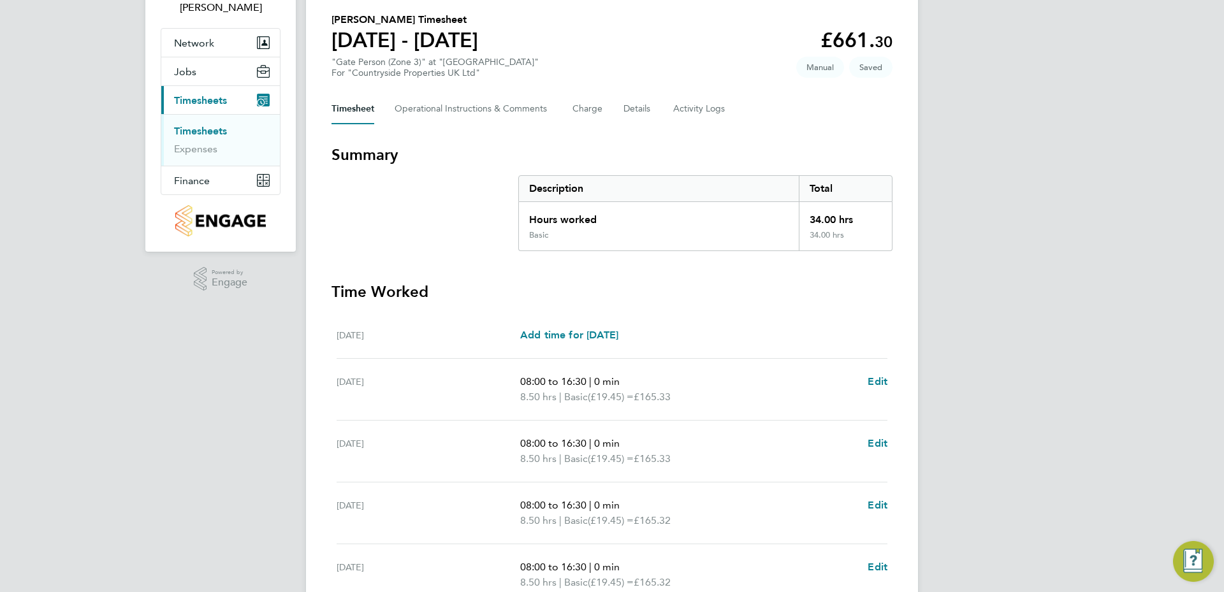
scroll to position [255, 0]
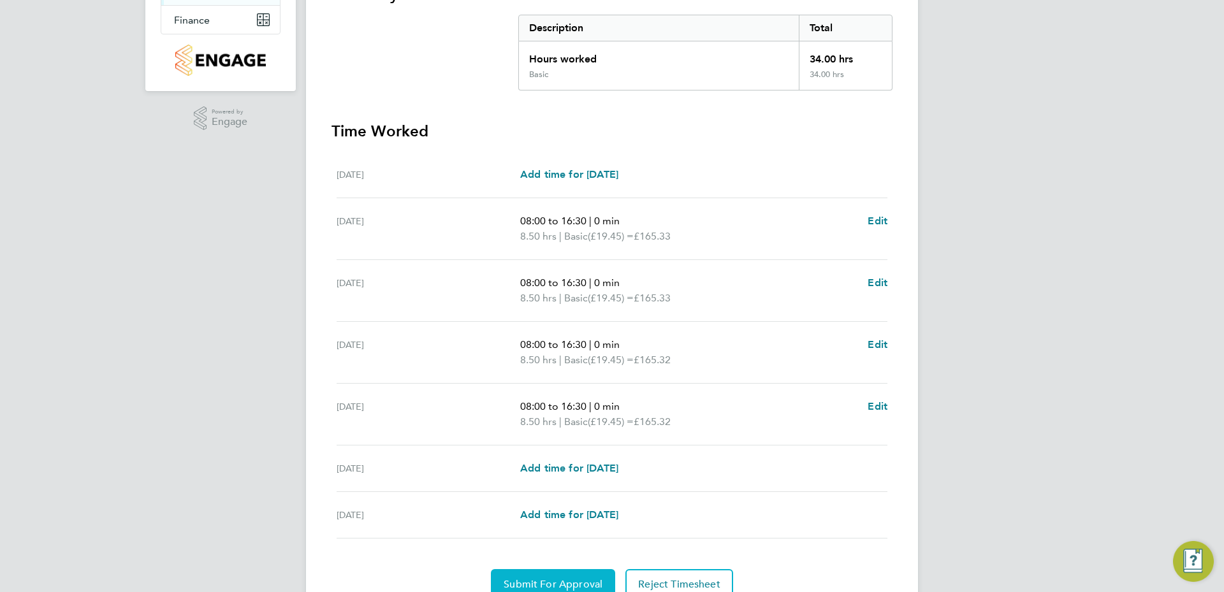
click at [562, 571] on button "Submit For Approval" at bounding box center [553, 584] width 124 height 31
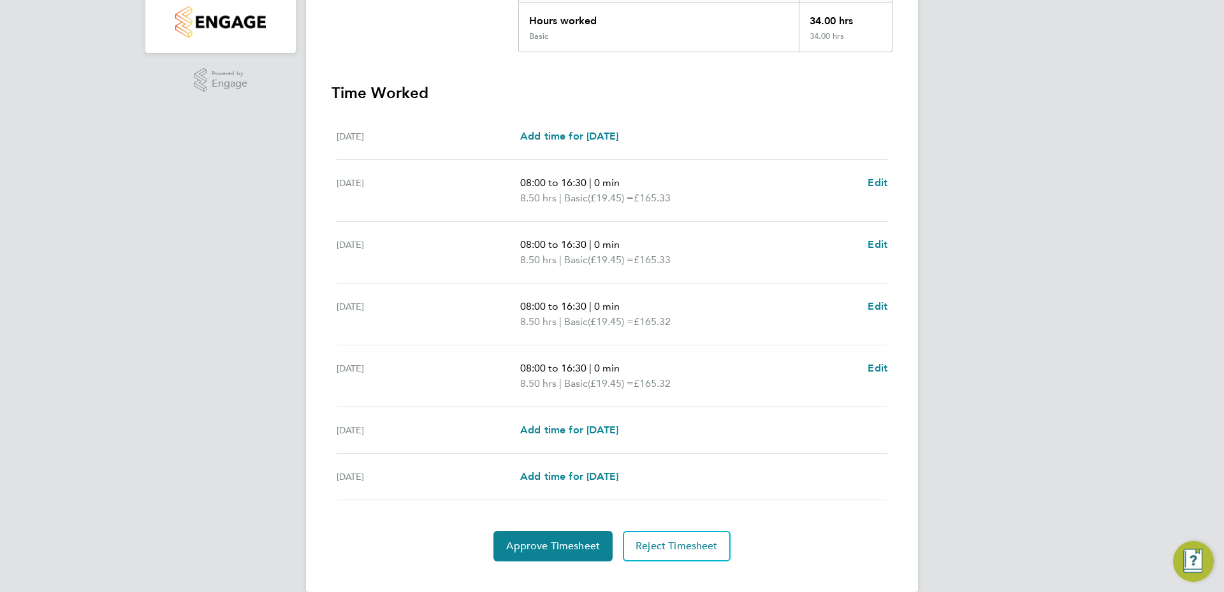
scroll to position [314, 0]
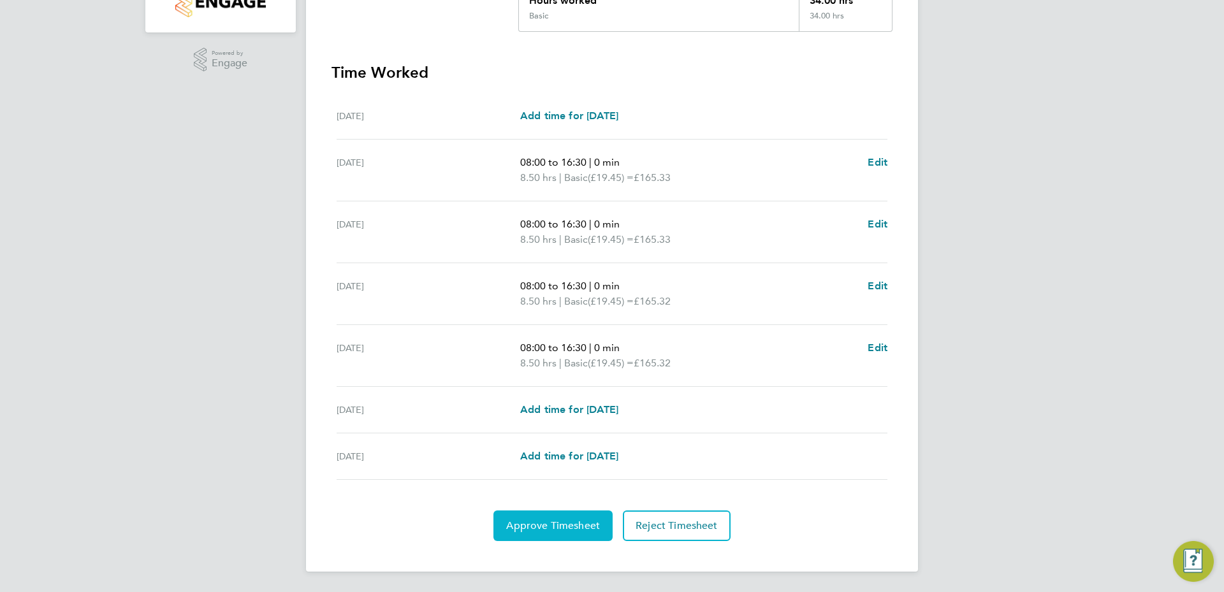
click at [575, 519] on span "Approve Timesheet" at bounding box center [553, 525] width 94 height 13
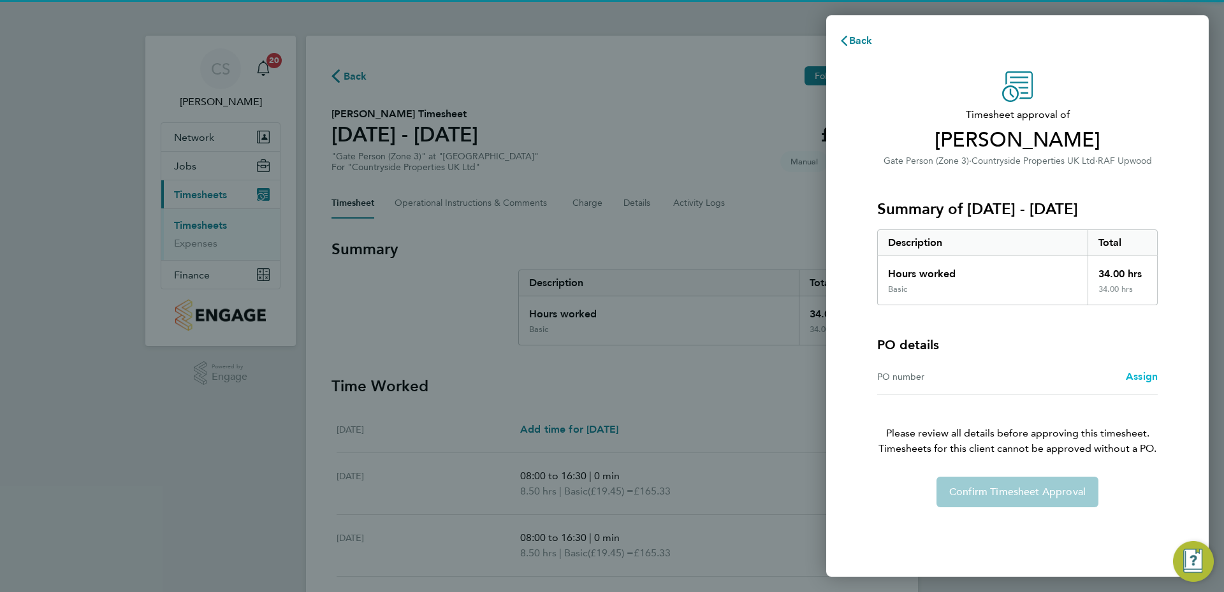
click at [1125, 372] on span "Assign" at bounding box center [1141, 376] width 32 height 12
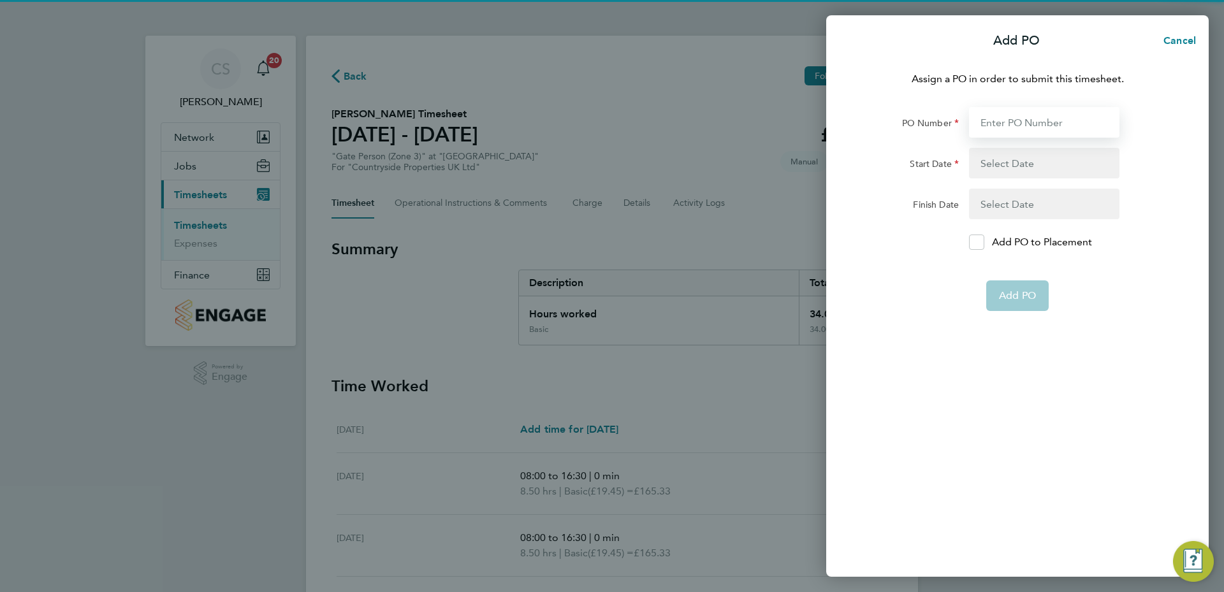
click at [1036, 124] on input "PO Number" at bounding box center [1044, 122] width 150 height 31
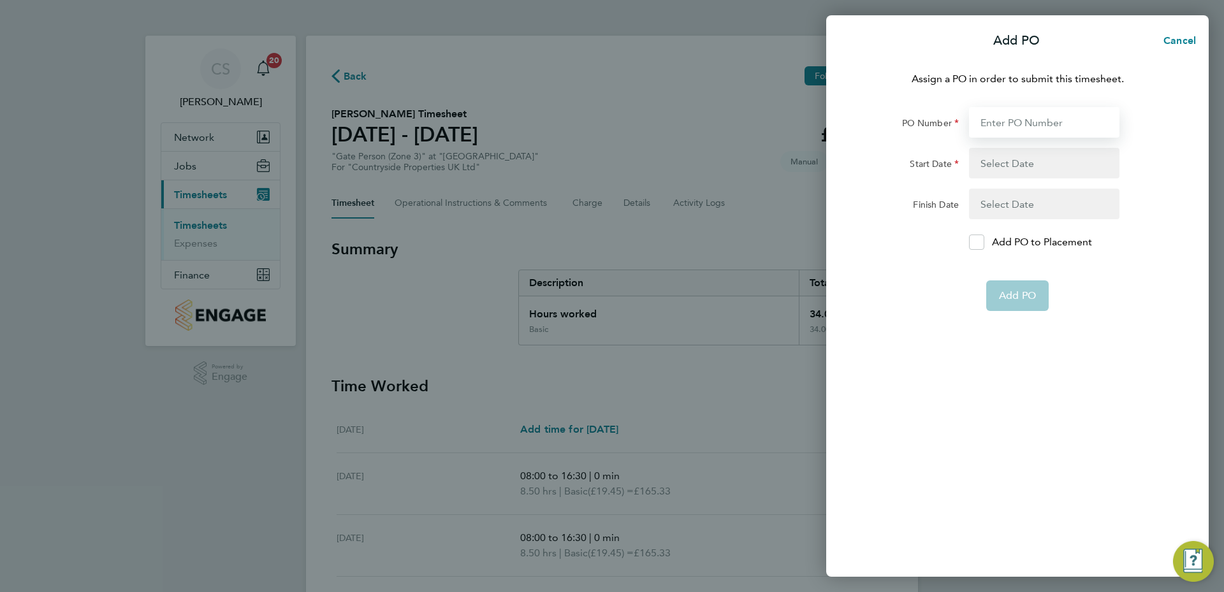
type input "MZ053"
type input "01 Jan 25"
type input "01 Jan 26"
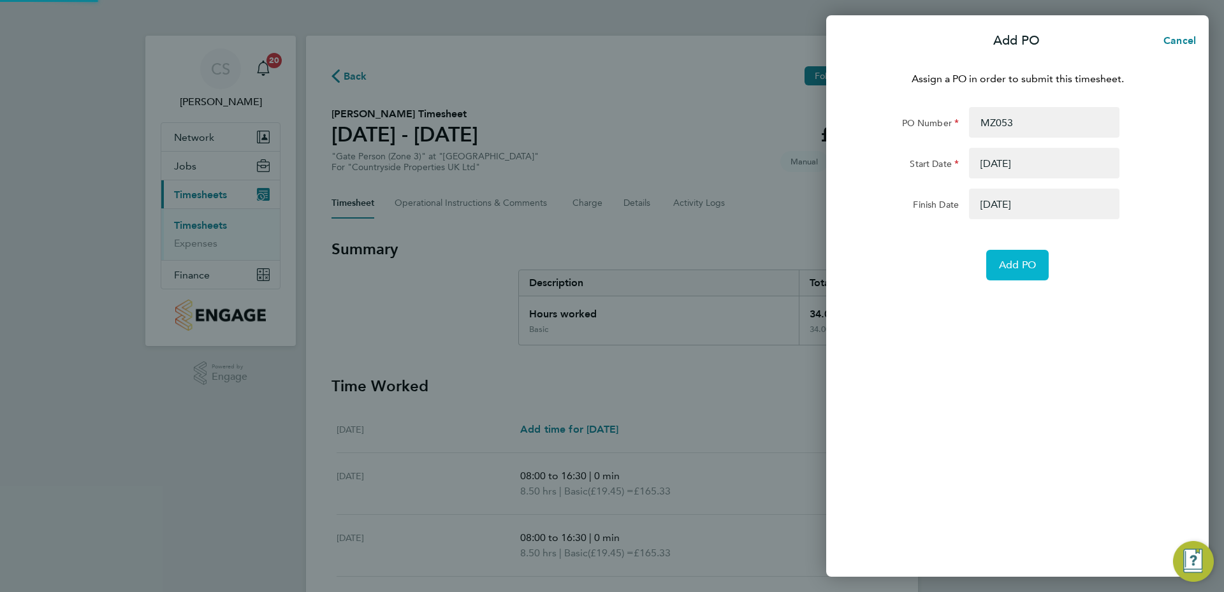
click at [1024, 268] on span "Add PO" at bounding box center [1017, 265] width 37 height 13
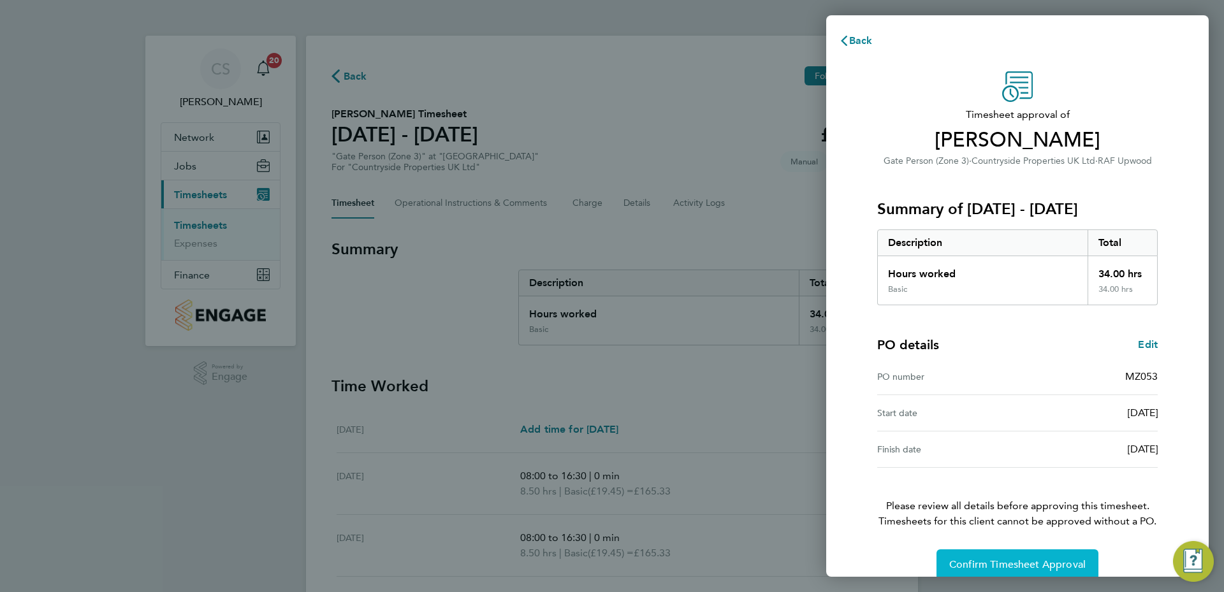
click at [1014, 559] on span "Confirm Timesheet Approval" at bounding box center [1017, 564] width 136 height 13
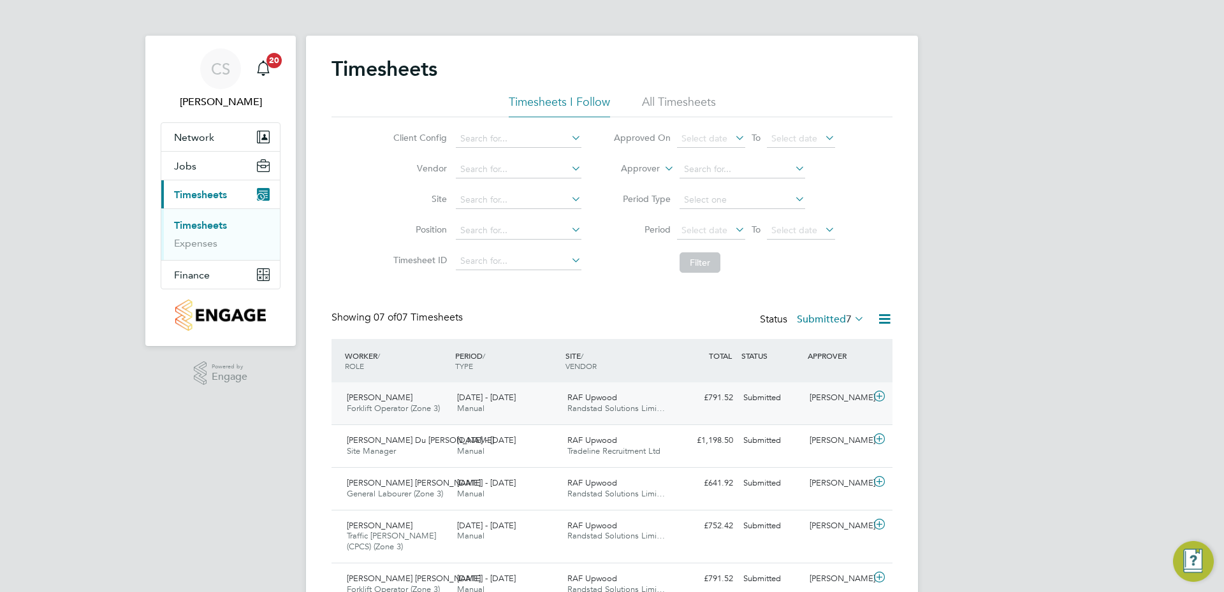
click at [707, 389] on div "£791.52 Submitted" at bounding box center [705, 397] width 66 height 21
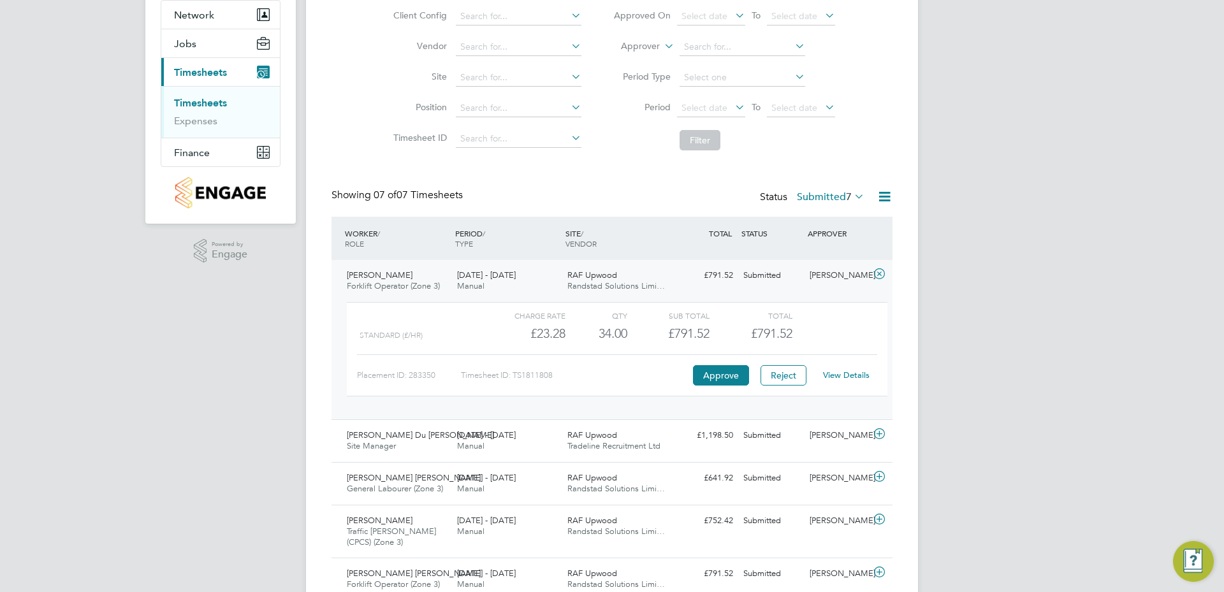
scroll to position [127, 0]
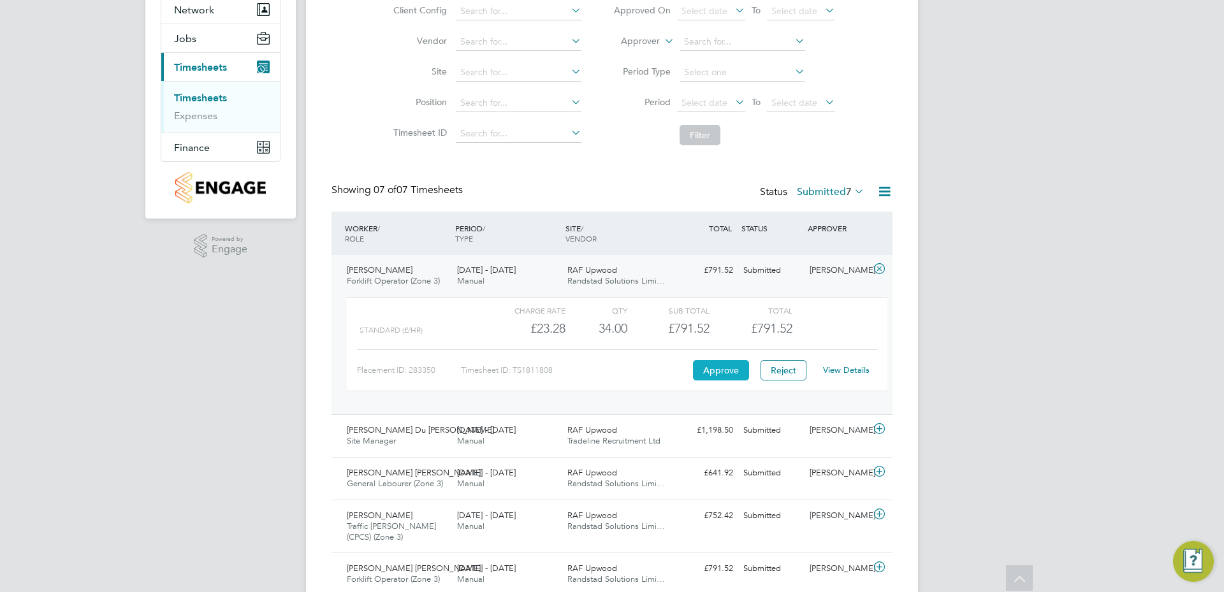
click at [716, 378] on button "Approve" at bounding box center [721, 370] width 56 height 20
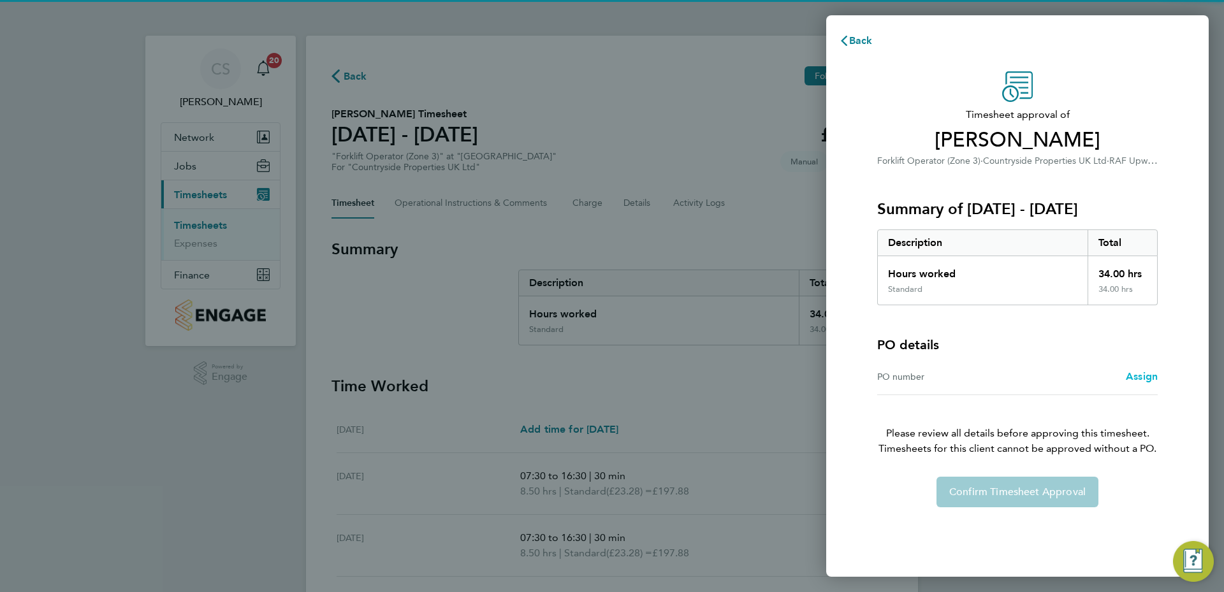
click at [1134, 370] on link "Assign" at bounding box center [1141, 376] width 32 height 15
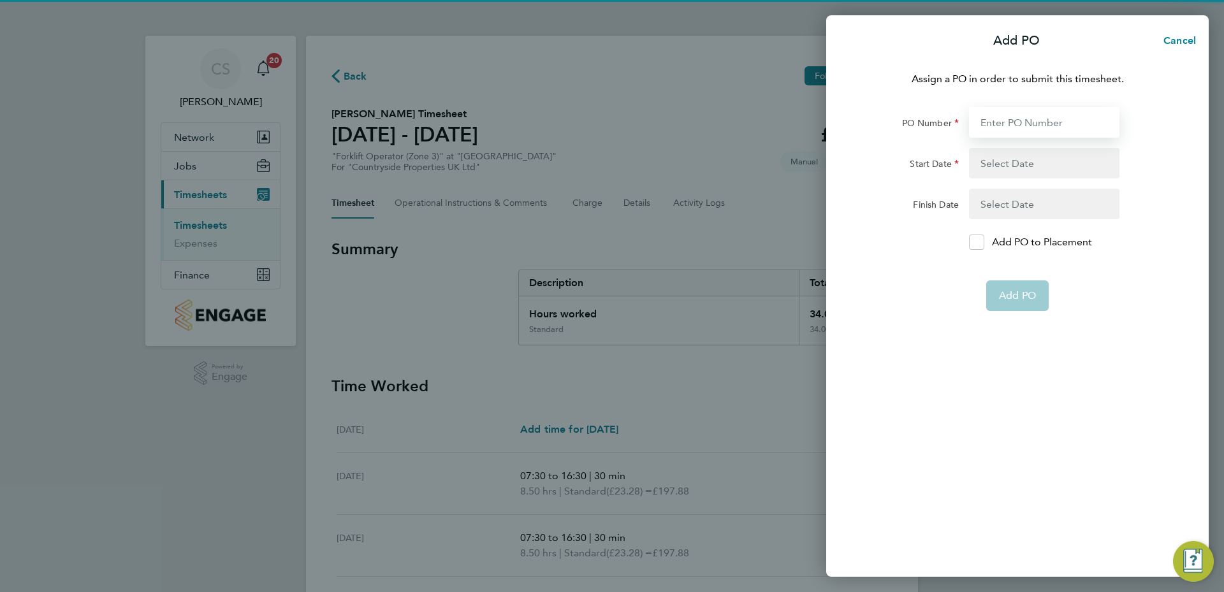
click at [1004, 118] on input "PO Number" at bounding box center [1044, 122] width 150 height 31
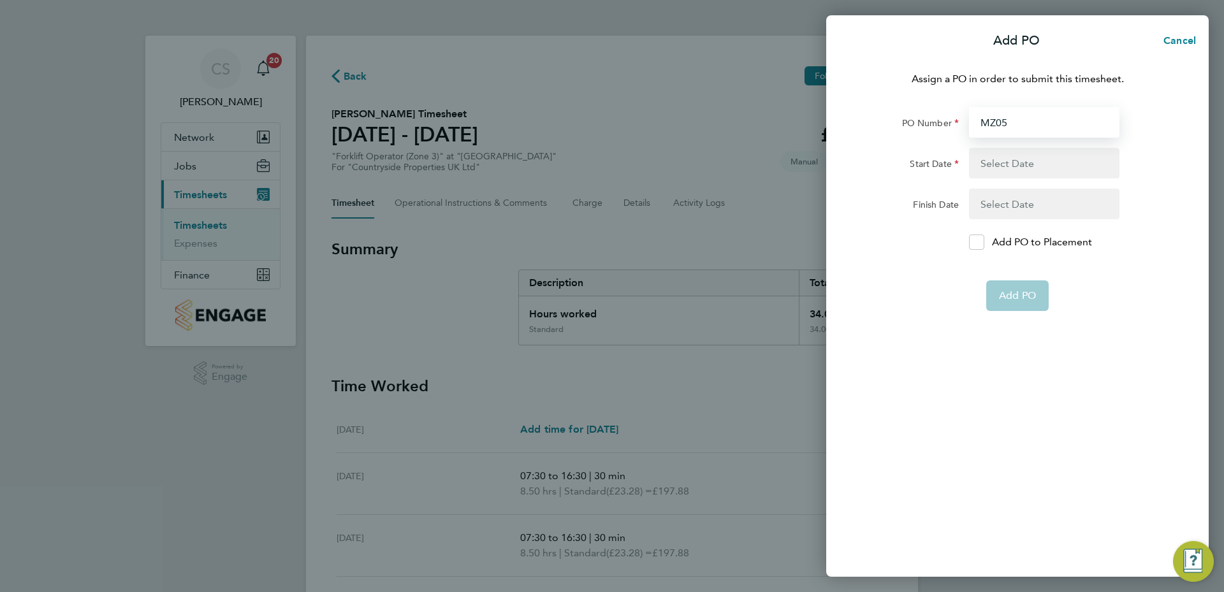
type input "MZ053"
type input "01 Jan 25"
type input "01 Jan 26"
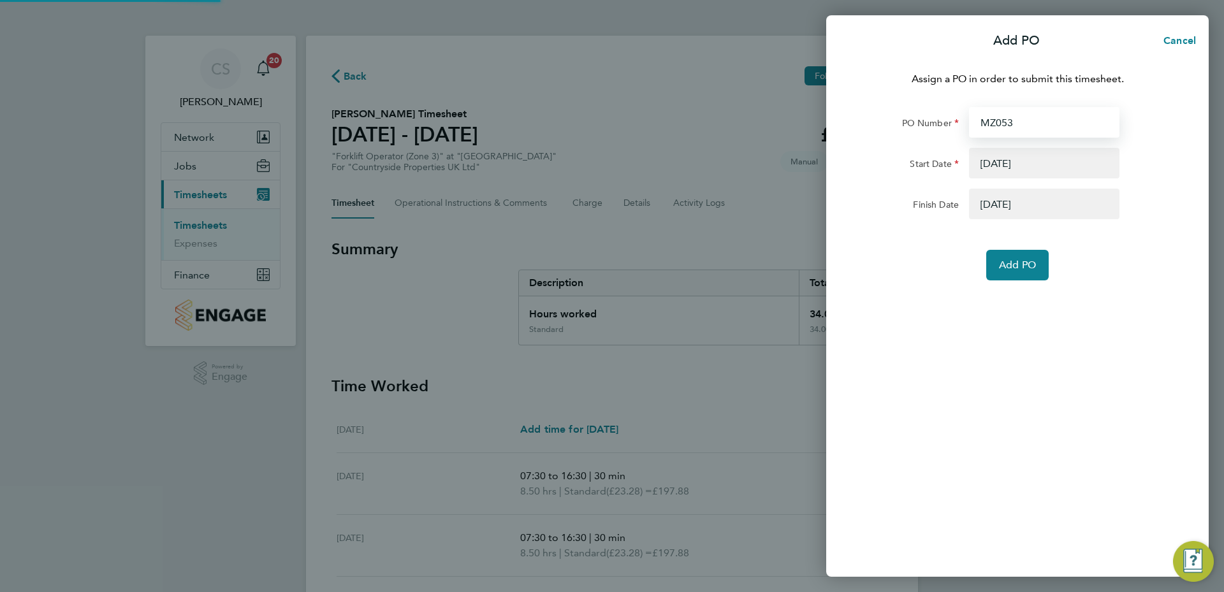
type input "MZ053"
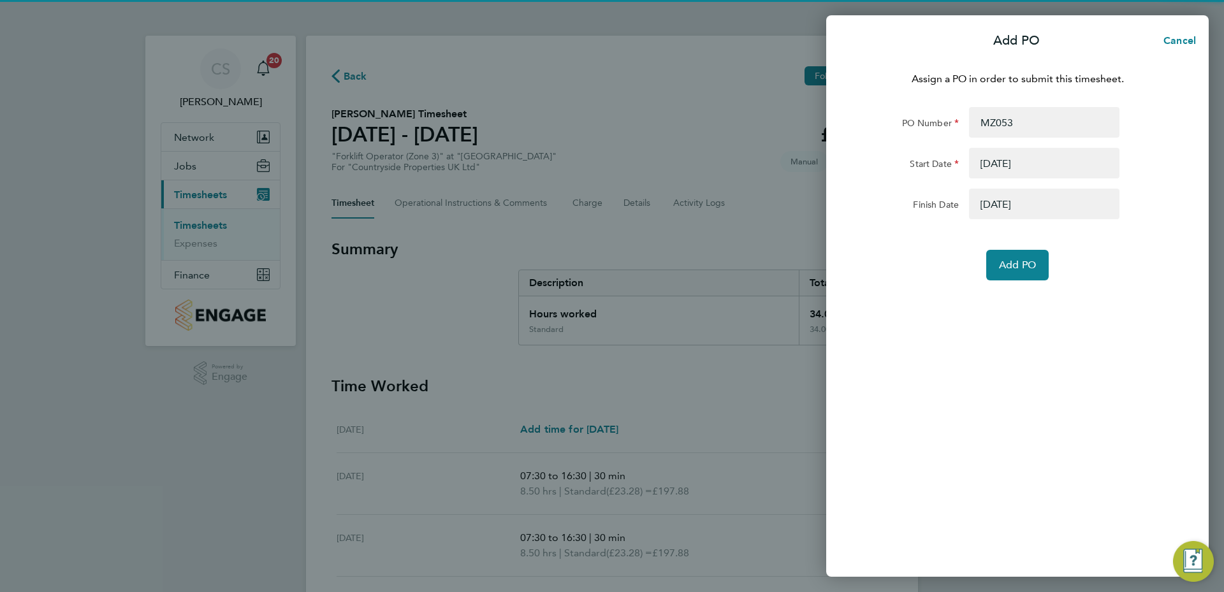
click at [1025, 249] on form "PO Number MZ053 Start Date 01 Jan 25 Finish Date 01 Jan 26 Add PO" at bounding box center [1017, 193] width 311 height 173
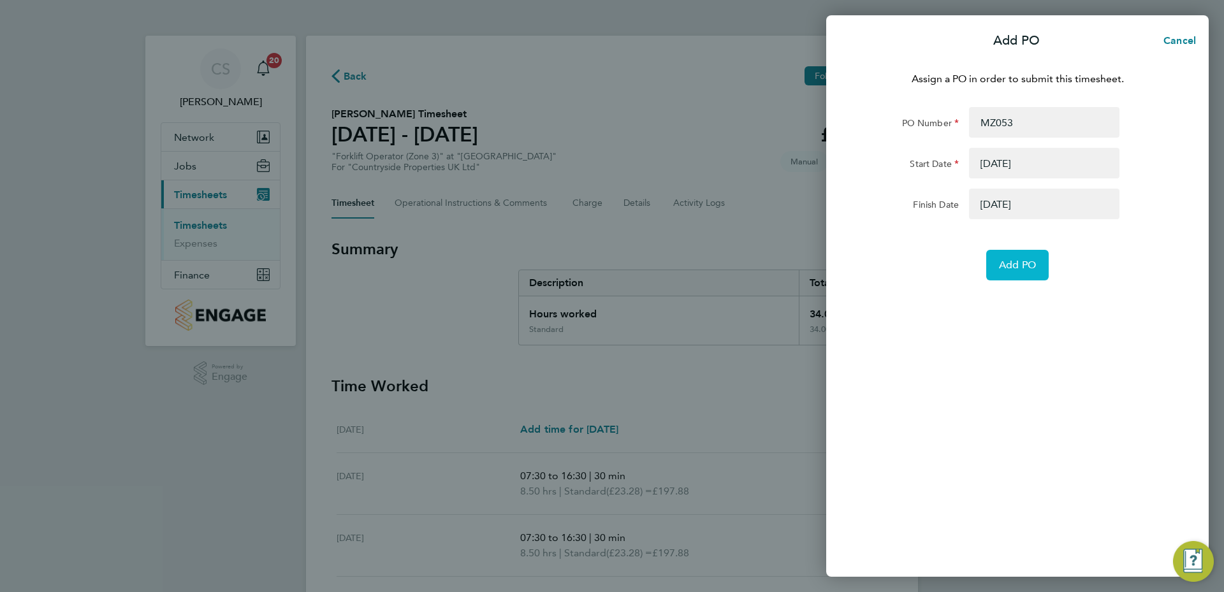
click at [1034, 263] on span "Add PO" at bounding box center [1017, 265] width 37 height 13
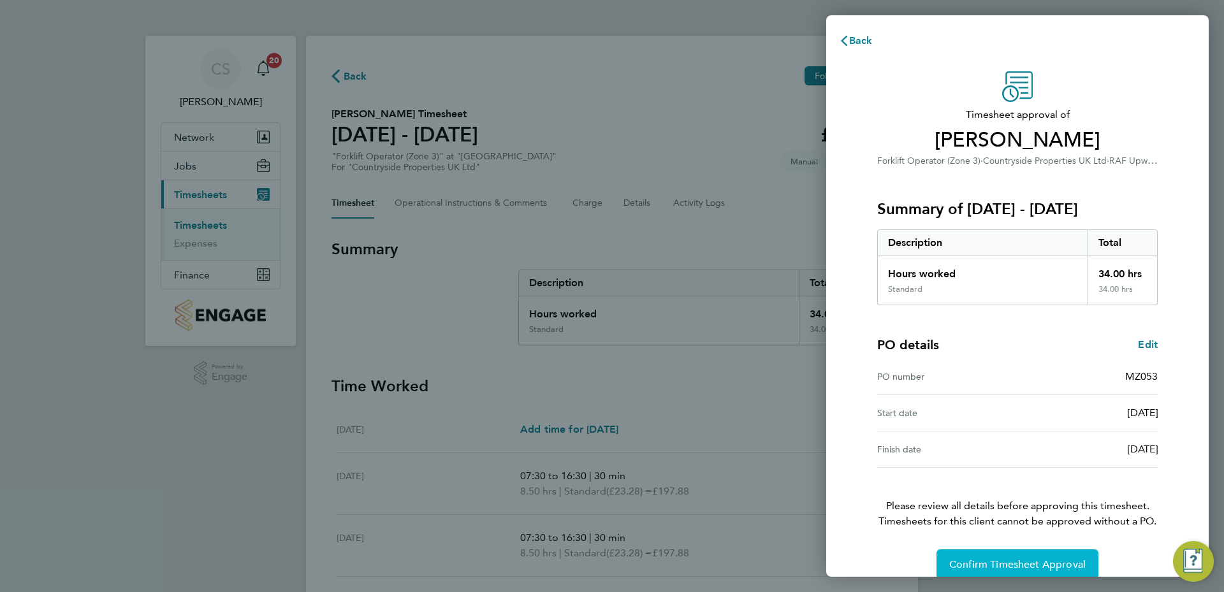
click at [1017, 560] on span "Confirm Timesheet Approval" at bounding box center [1017, 564] width 136 height 13
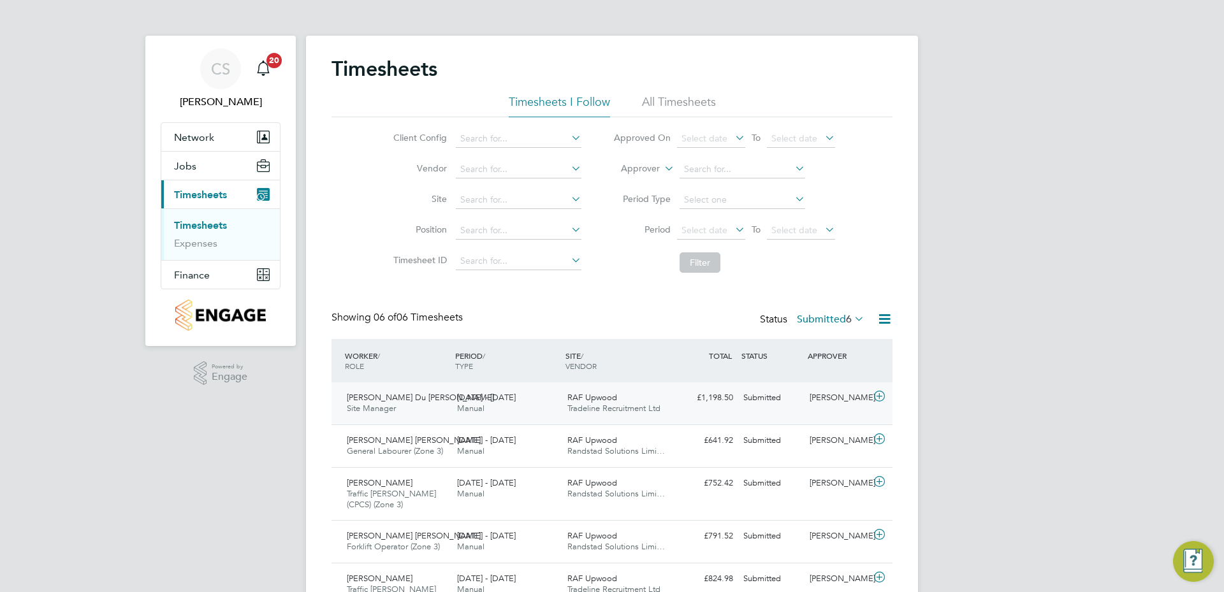
click at [701, 409] on div "[PERSON_NAME] Du [PERSON_NAME] Site Manager [DATE] - [DATE] [DATE] - [DATE] Man…" at bounding box center [611, 403] width 561 height 42
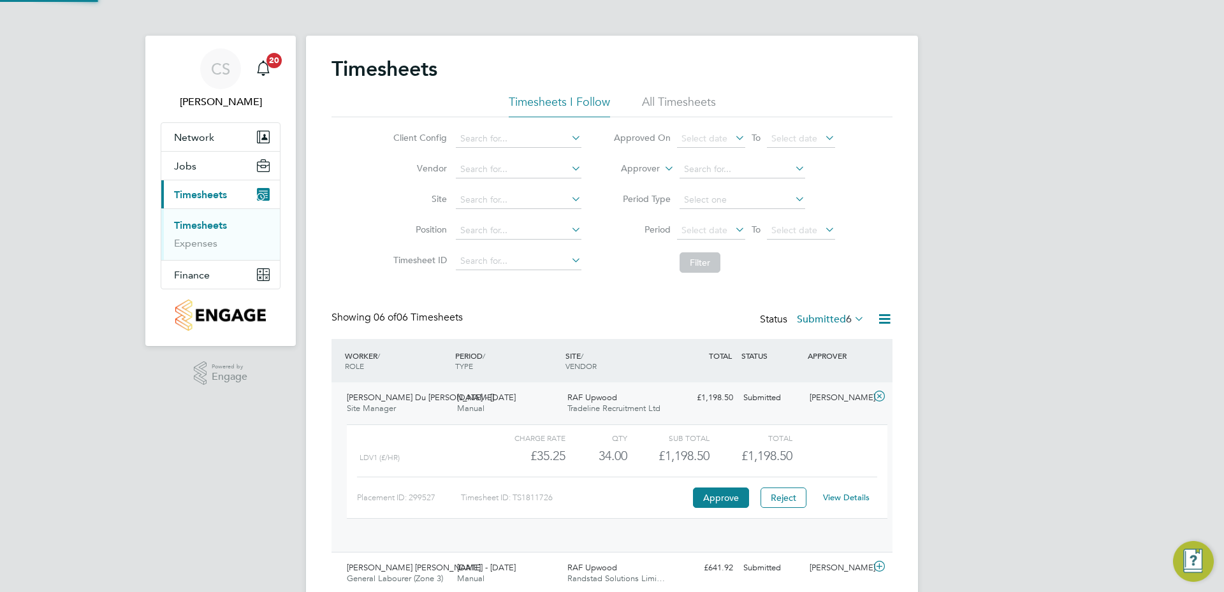
scroll to position [22, 124]
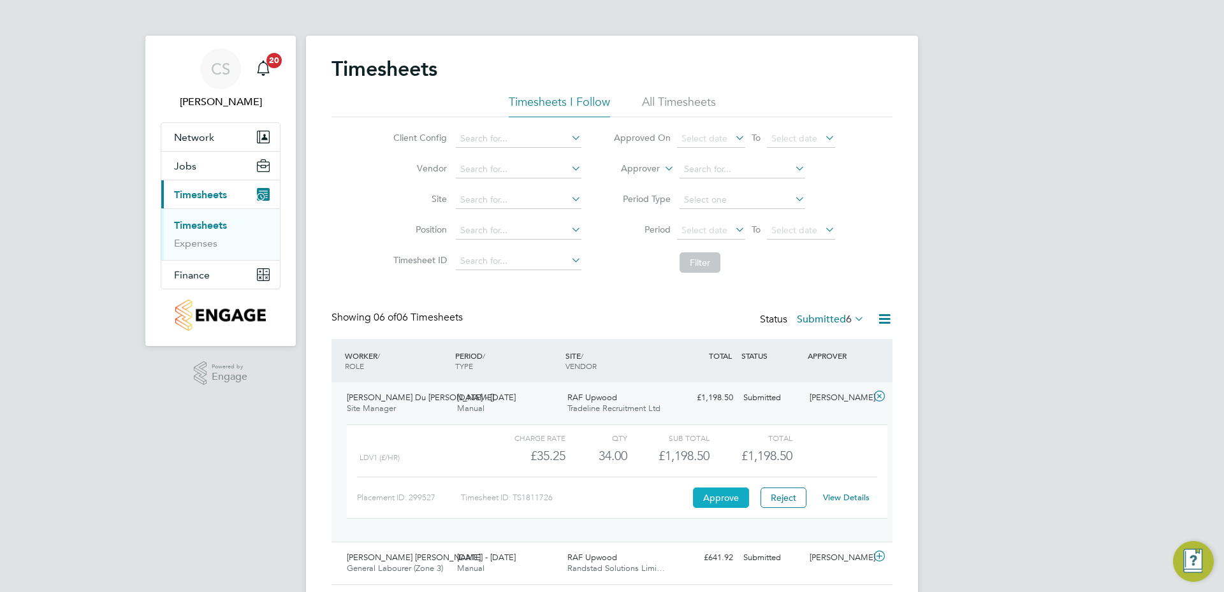
click at [728, 495] on button "Approve" at bounding box center [721, 497] width 56 height 20
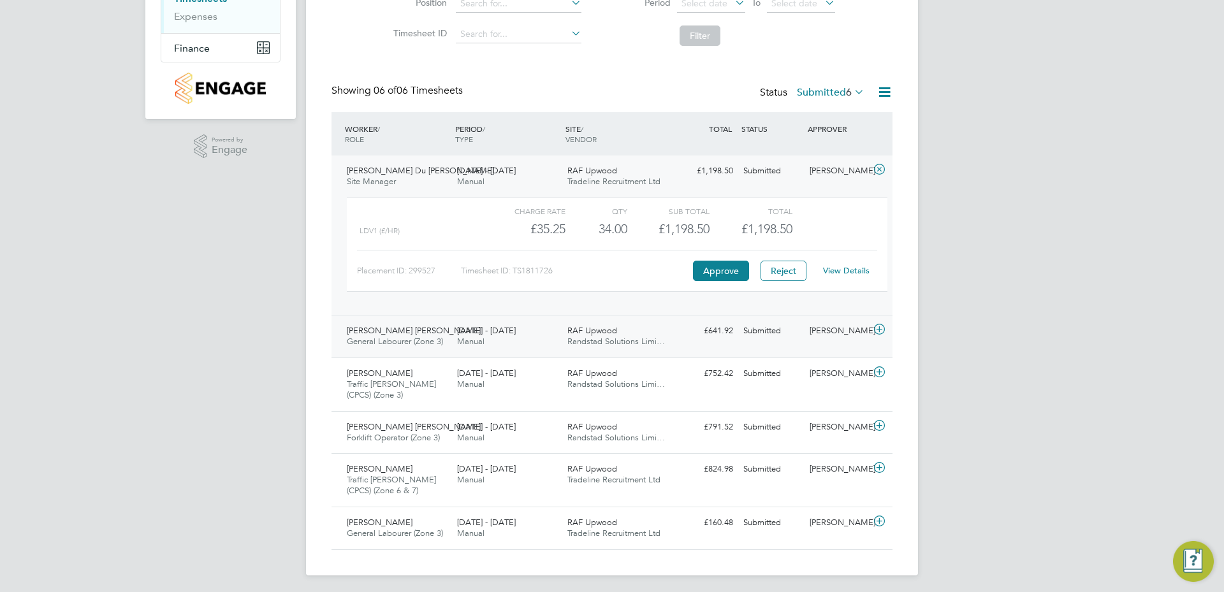
scroll to position [231, 0]
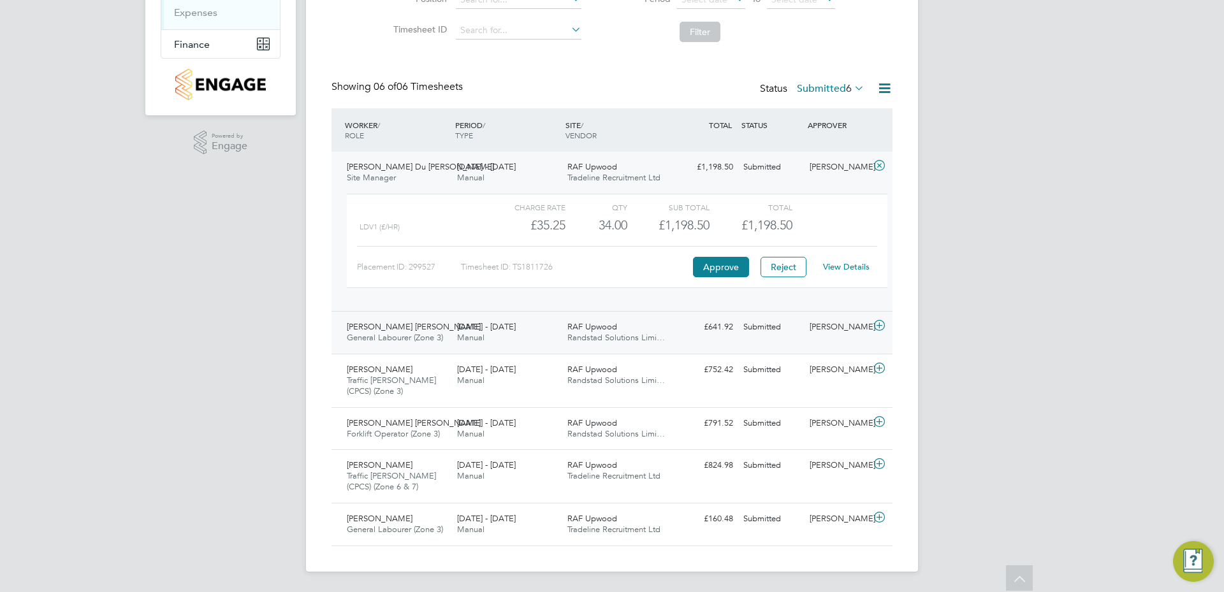
click at [493, 333] on div "25 - 31 Aug 2025 Manual" at bounding box center [507, 333] width 110 height 32
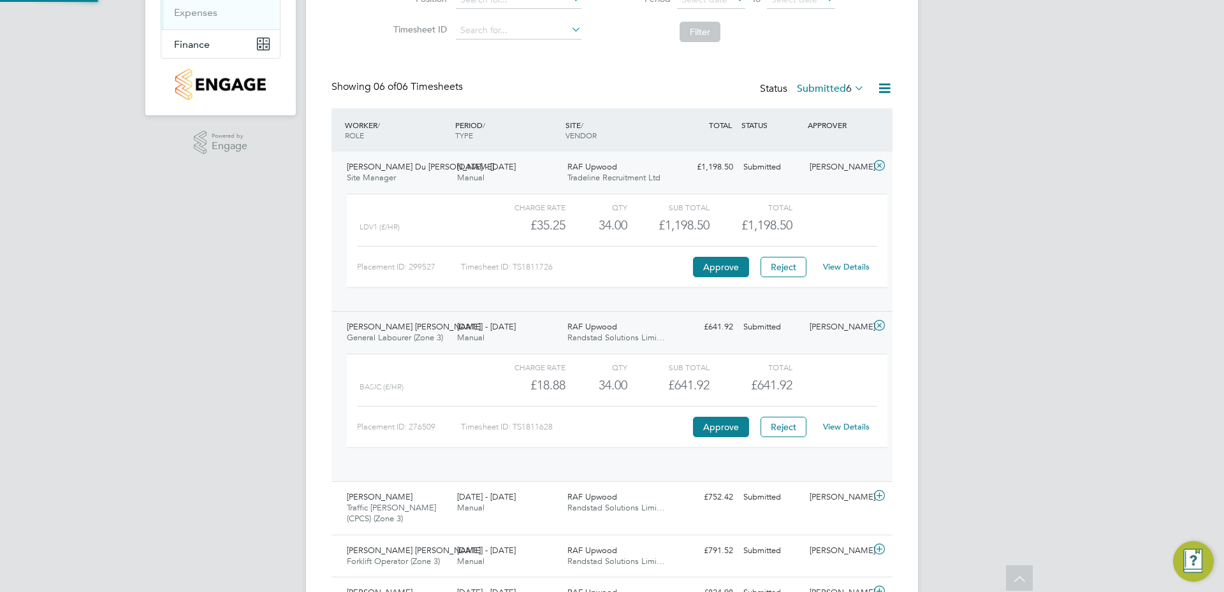
scroll to position [22, 124]
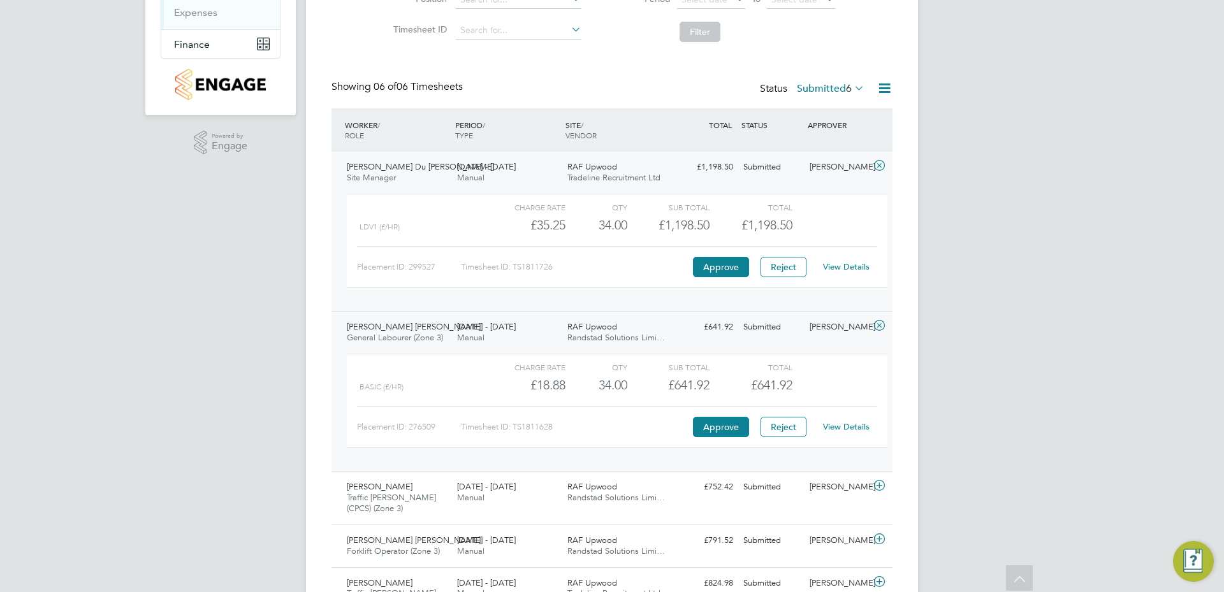
click at [842, 429] on link "View Details" at bounding box center [846, 426] width 47 height 11
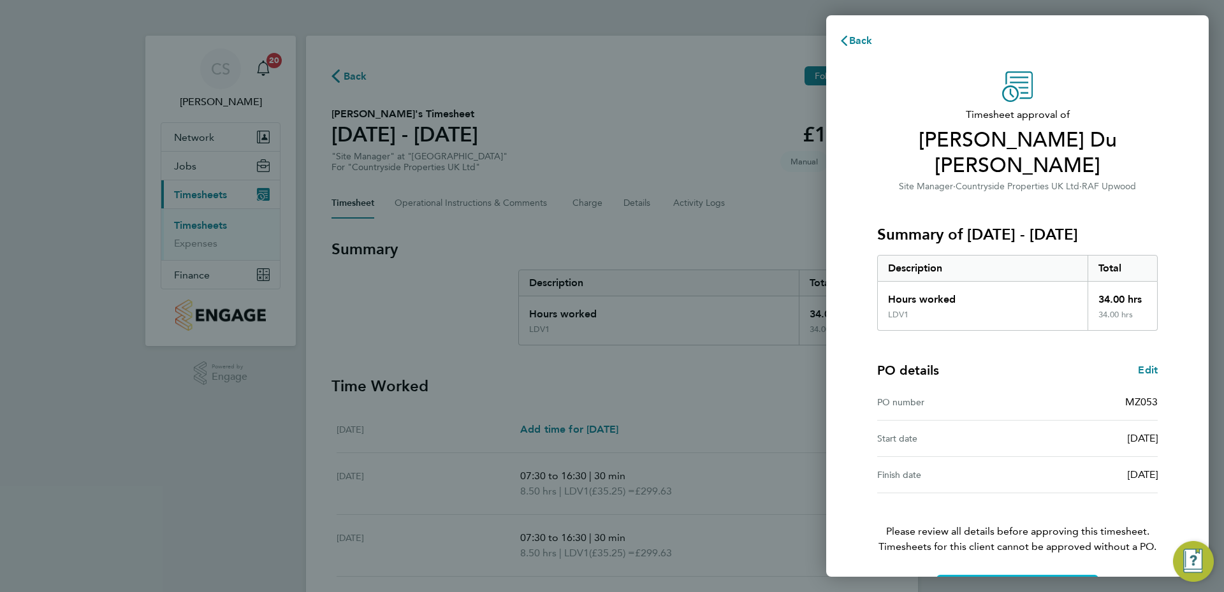
click at [1067, 575] on button "Confirm Timesheet Approval" at bounding box center [1017, 590] width 162 height 31
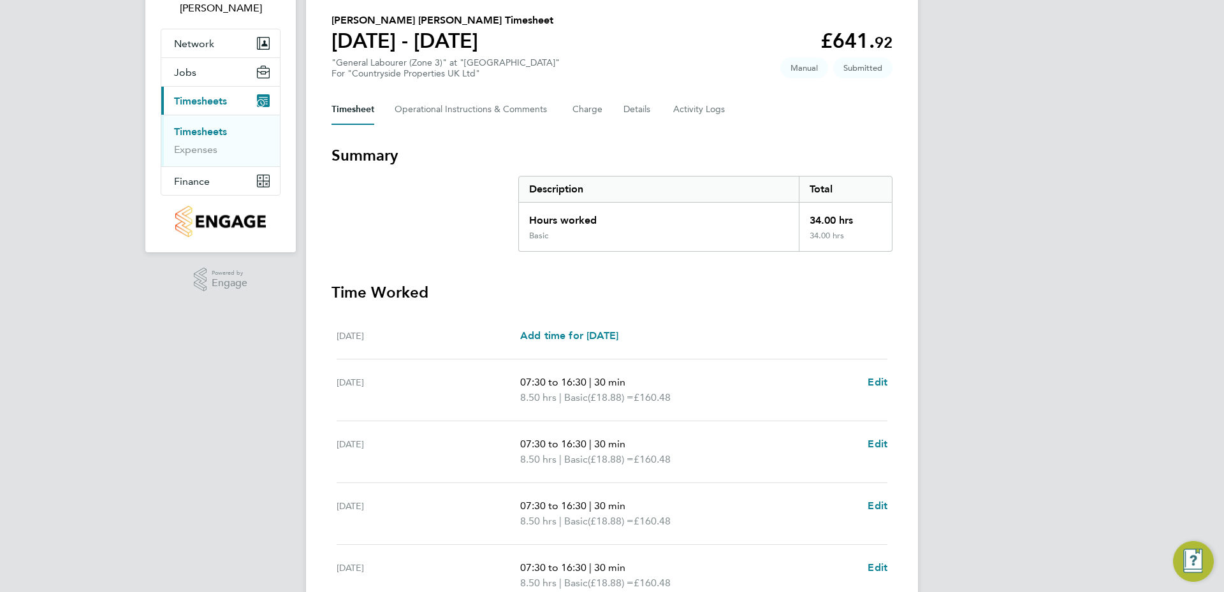
scroll to position [191, 0]
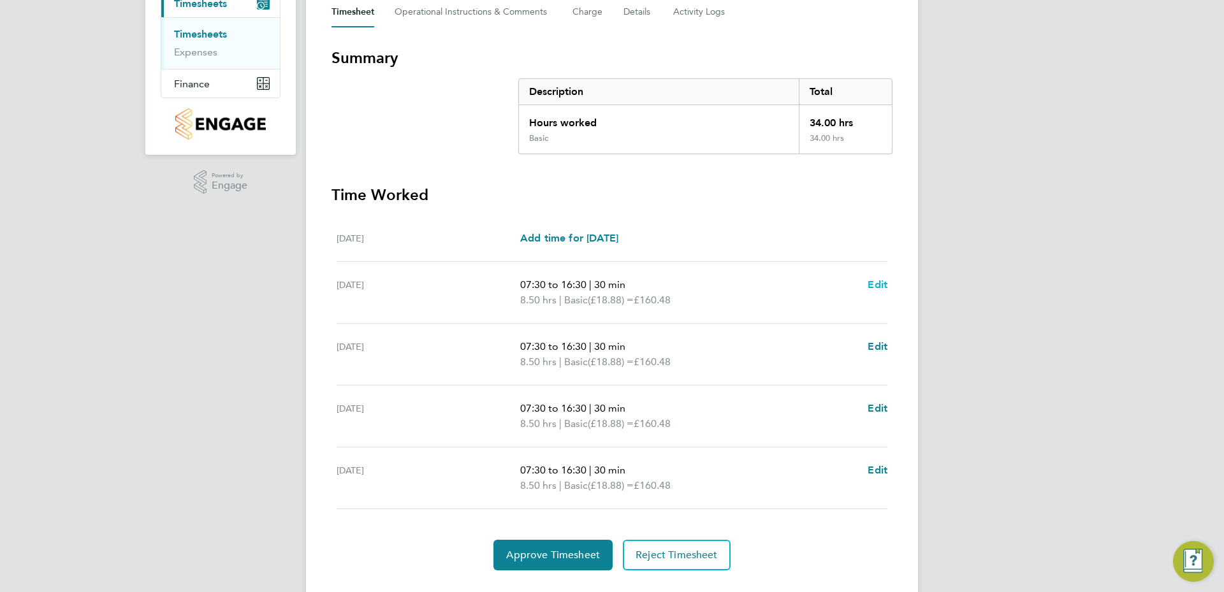
click at [875, 281] on span "Edit" at bounding box center [877, 284] width 20 height 12
select select "30"
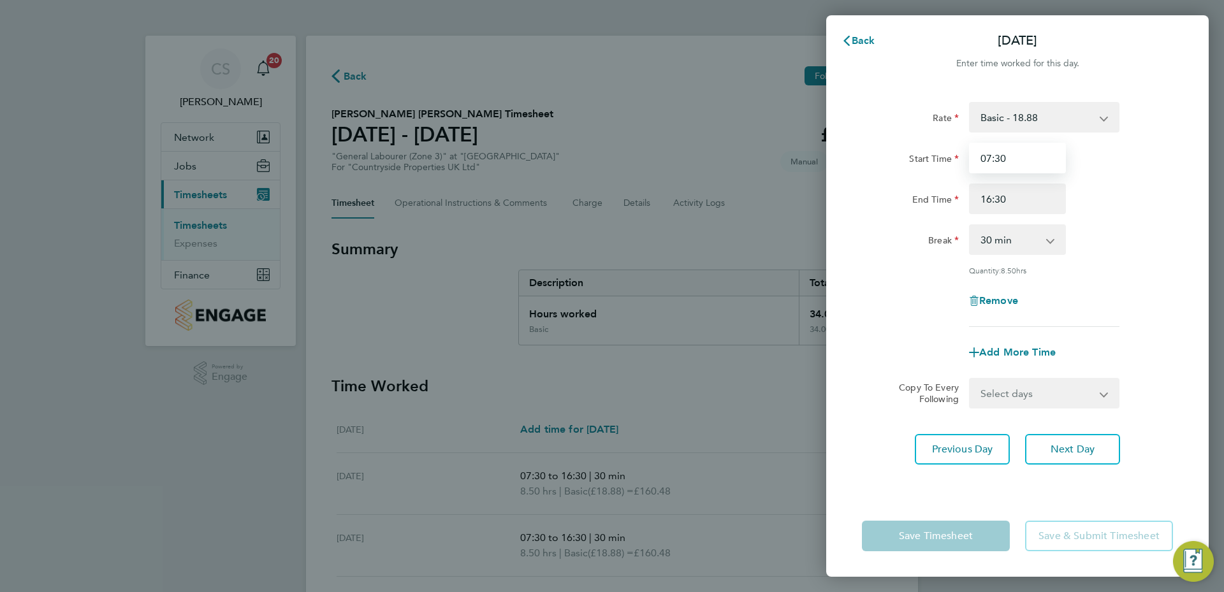
click at [1016, 148] on input "07:30" at bounding box center [1017, 158] width 97 height 31
click at [1134, 287] on div "Remove" at bounding box center [1016, 300] width 321 height 31
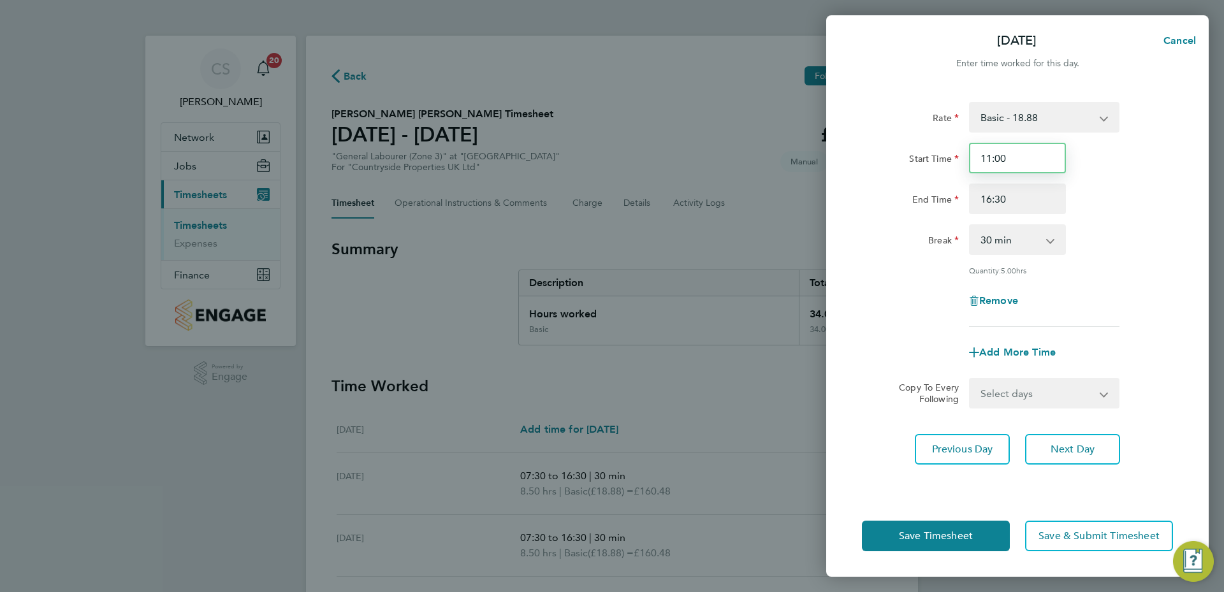
click at [1032, 159] on input "11:00" at bounding box center [1017, 158] width 97 height 31
type input "12:00"
click at [1118, 197] on div "End Time 16:30" at bounding box center [1016, 199] width 321 height 31
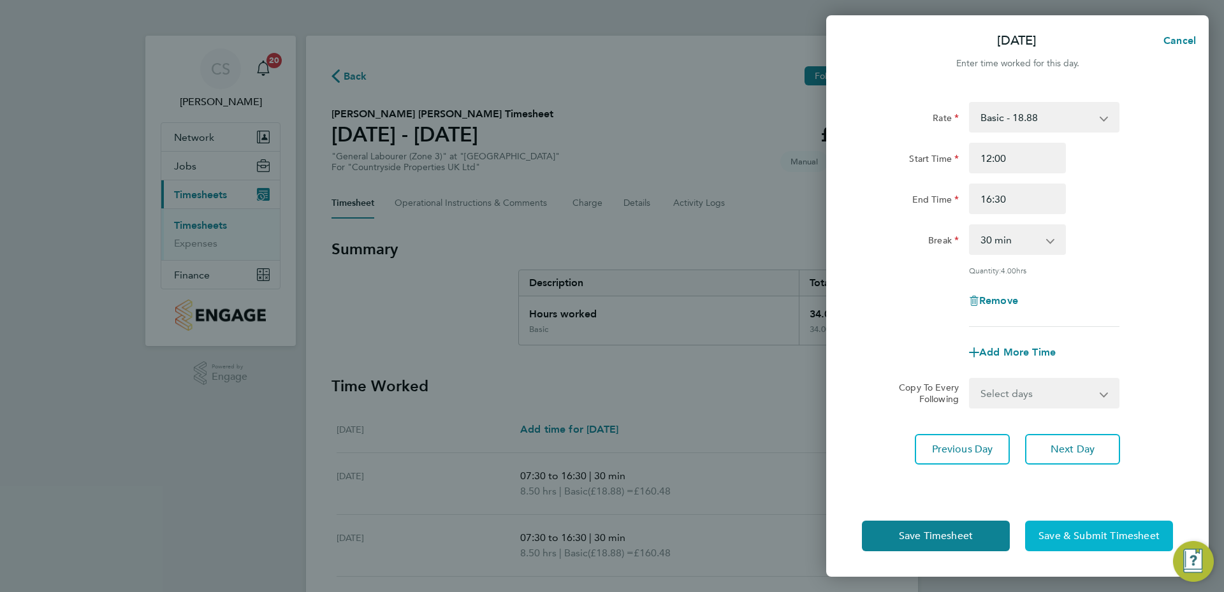
click at [1050, 533] on span "Save & Submit Timesheet" at bounding box center [1098, 536] width 121 height 13
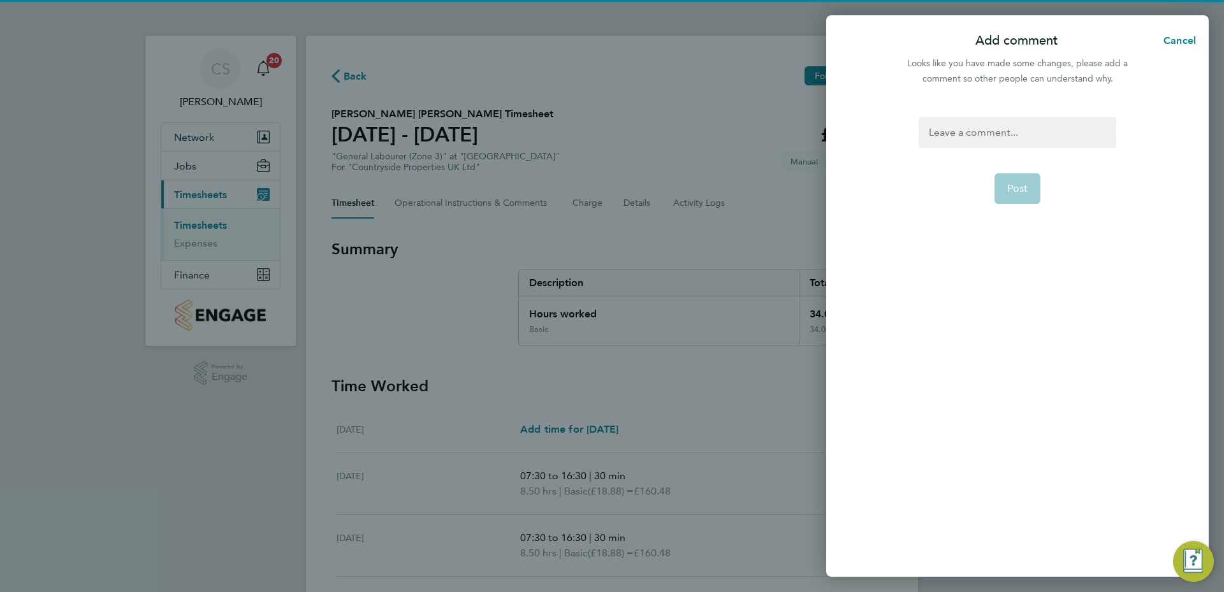
click at [1001, 157] on form "Post" at bounding box center [1016, 265] width 207 height 296
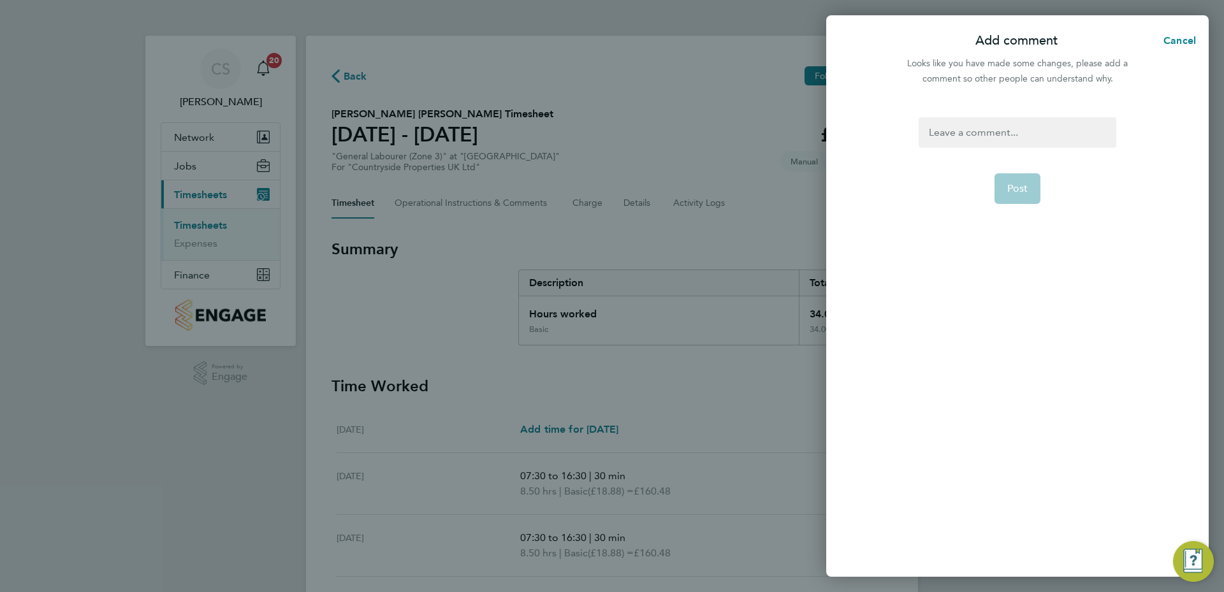
click at [999, 122] on div at bounding box center [1016, 132] width 197 height 31
click at [1004, 182] on button "Post" at bounding box center [1017, 188] width 47 height 31
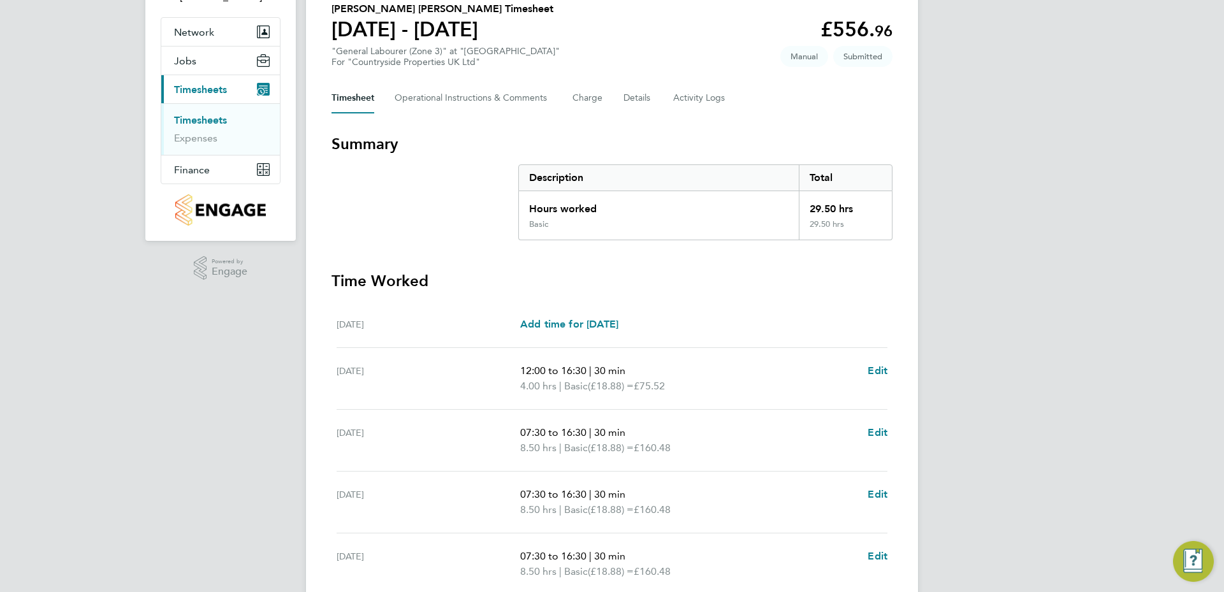
scroll to position [220, 0]
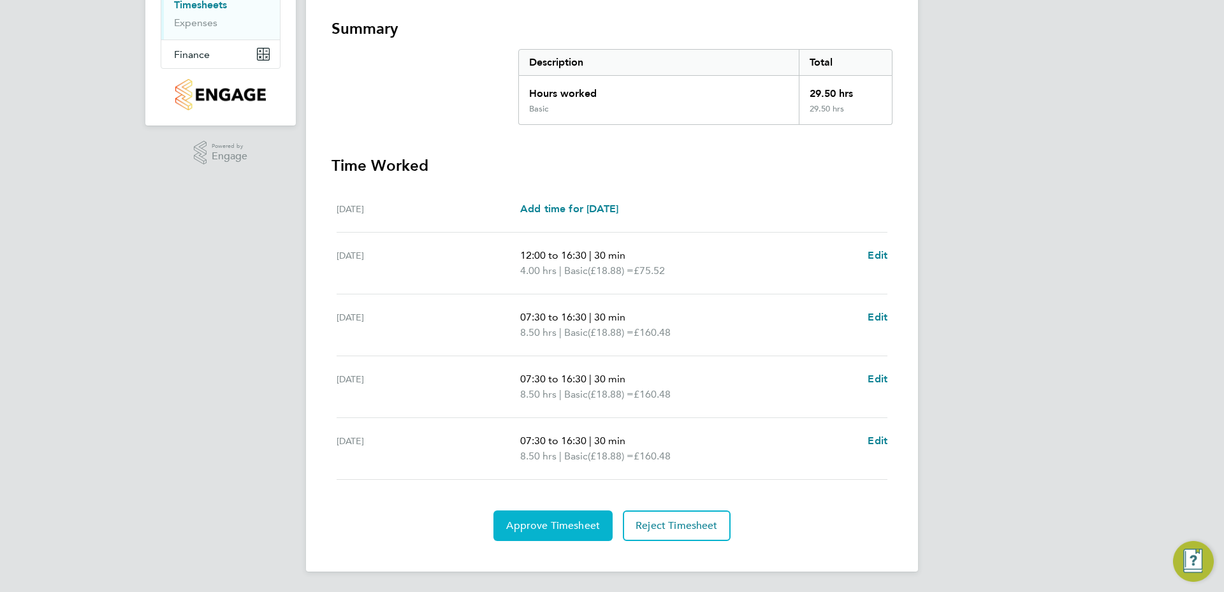
click at [551, 523] on span "Approve Timesheet" at bounding box center [553, 525] width 94 height 13
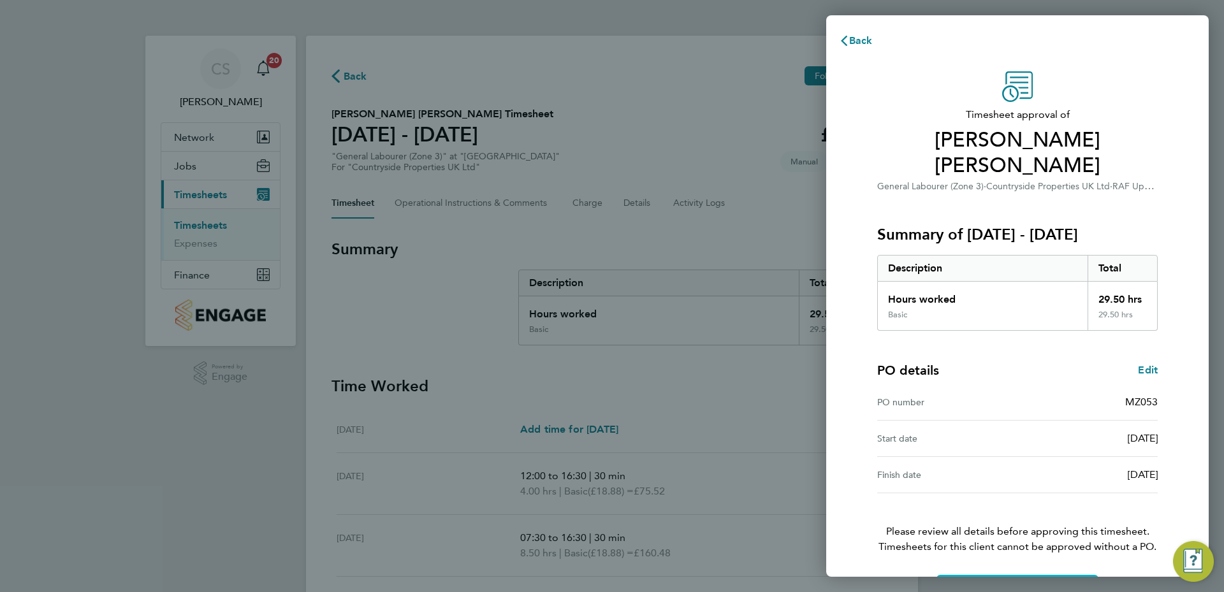
click at [1033, 584] on span "Confirm Timesheet Approval" at bounding box center [1017, 590] width 136 height 13
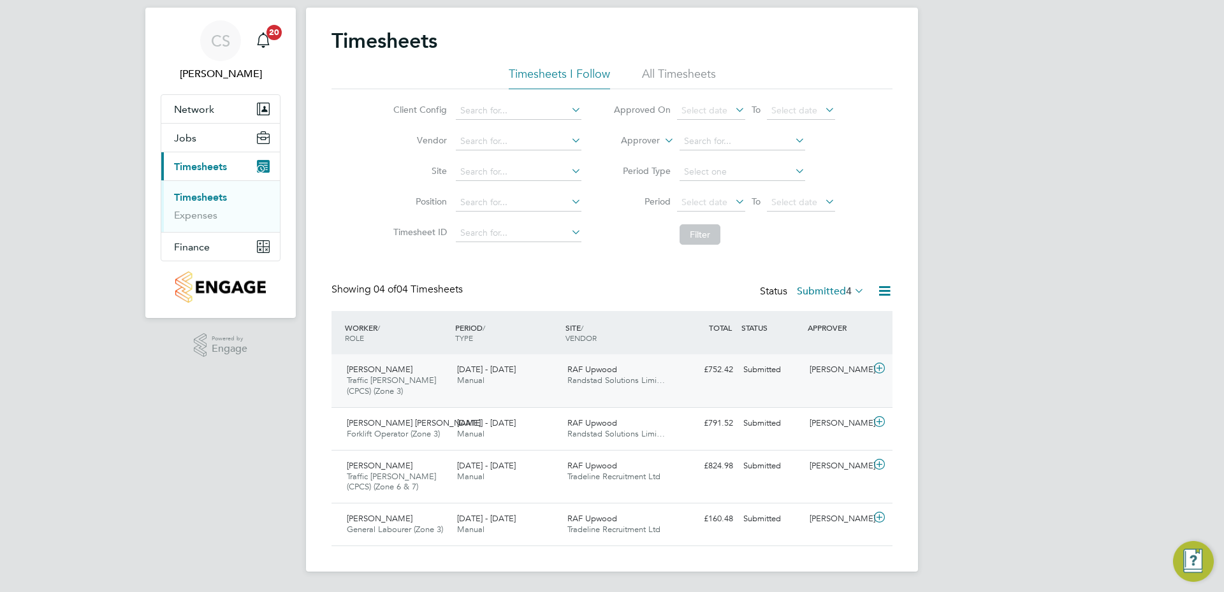
click at [663, 381] on div "RAF Upwood Randstad Solutions Limi…" at bounding box center [617, 375] width 110 height 32
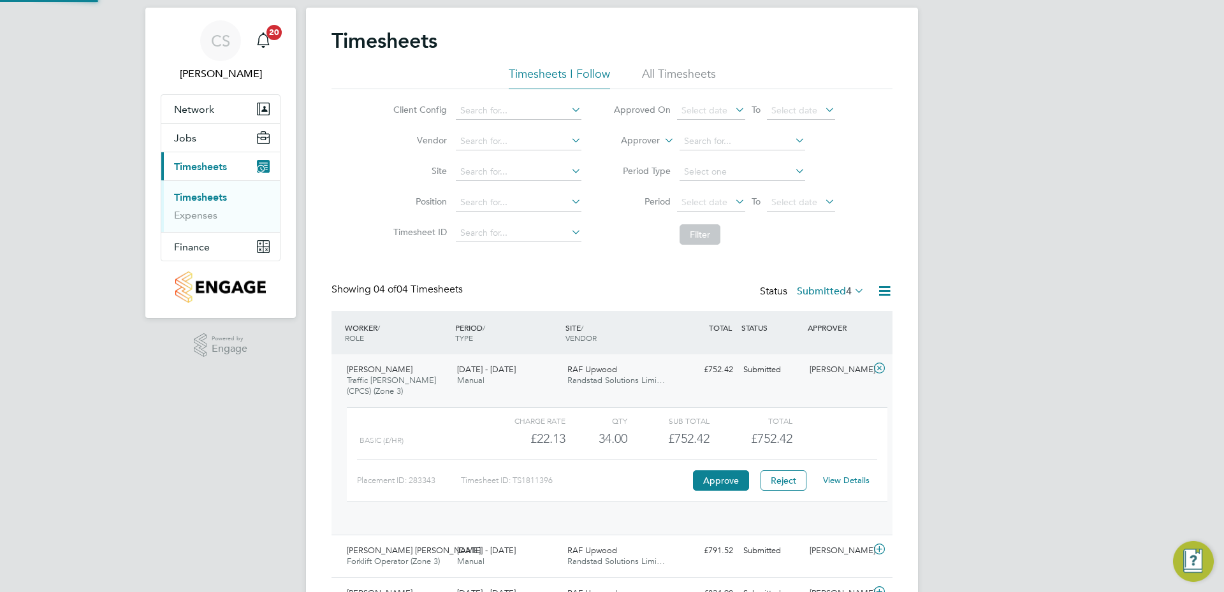
scroll to position [22, 124]
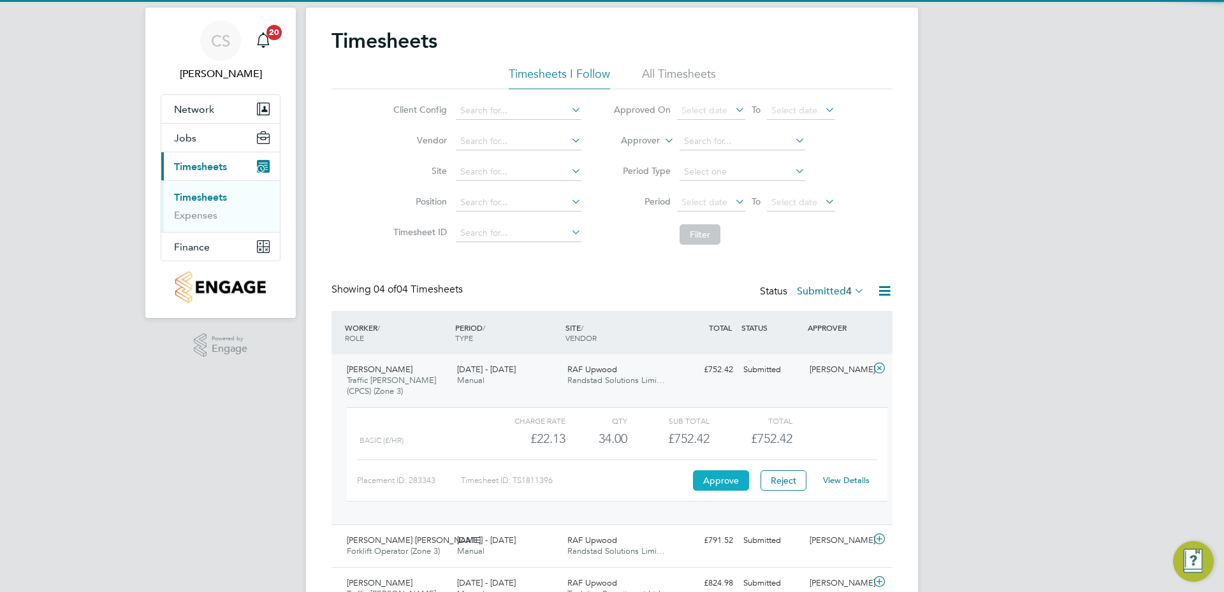
click at [711, 490] on button "Approve" at bounding box center [721, 480] width 56 height 20
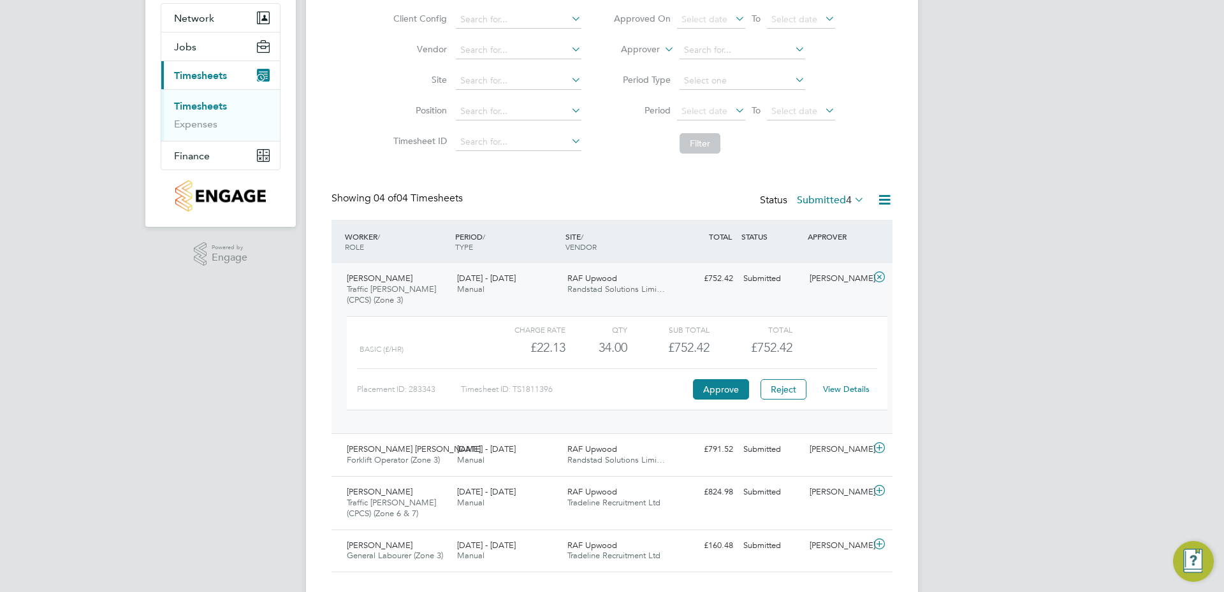
scroll to position [145, 0]
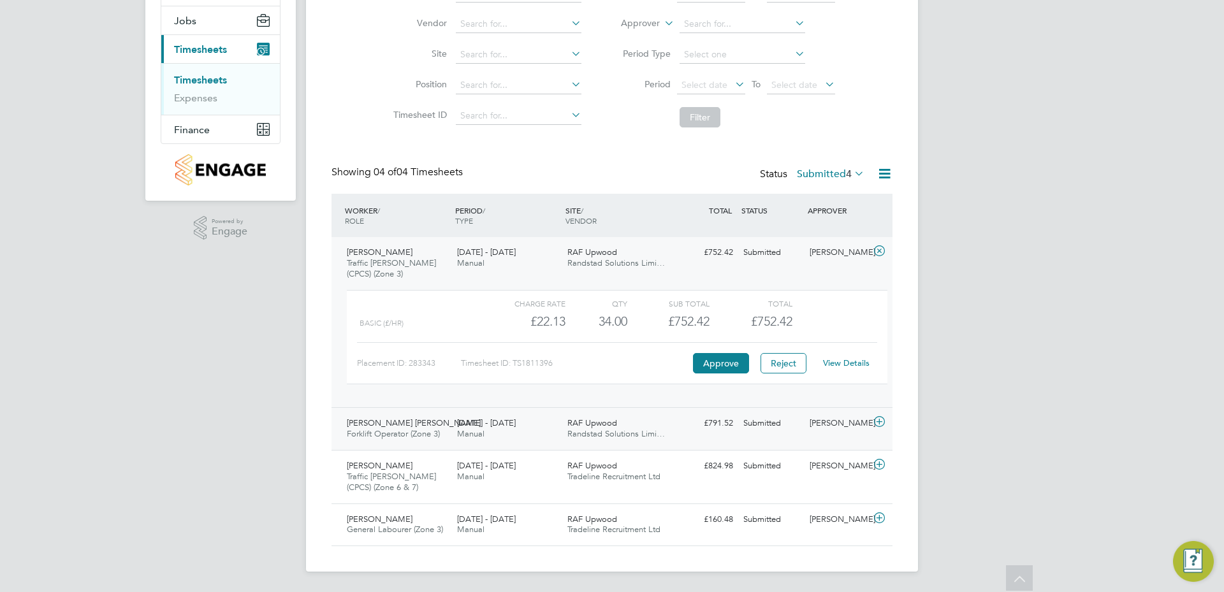
click at [431, 431] on span "Forklift Operator (Zone 3)" at bounding box center [393, 433] width 93 height 11
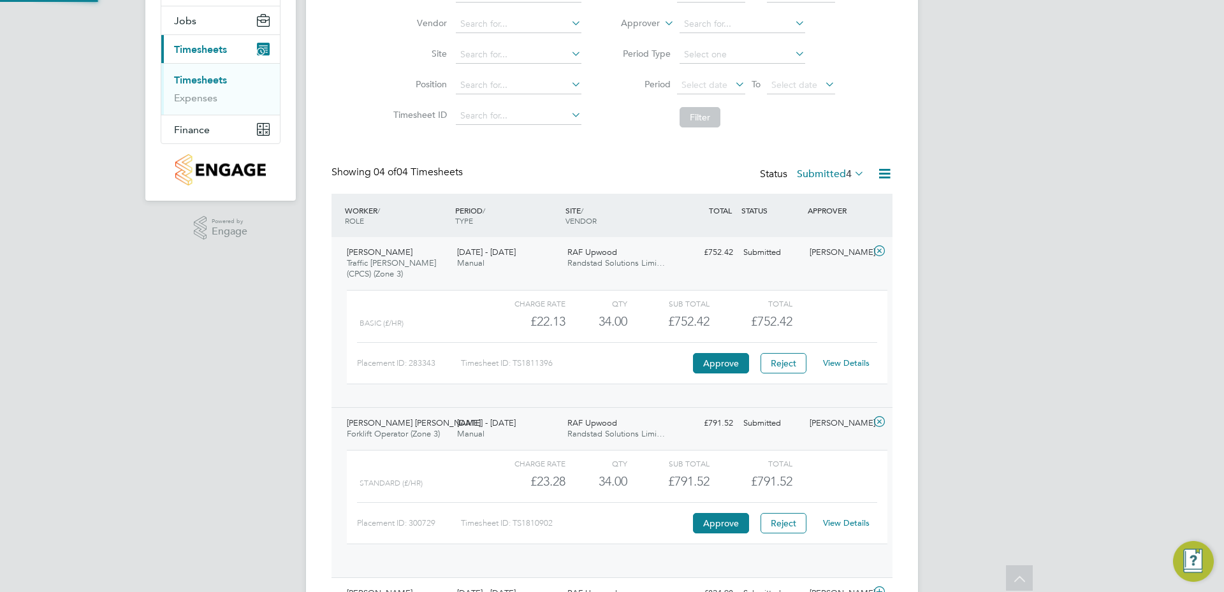
scroll to position [22, 124]
click at [714, 527] on button "Approve" at bounding box center [721, 523] width 56 height 20
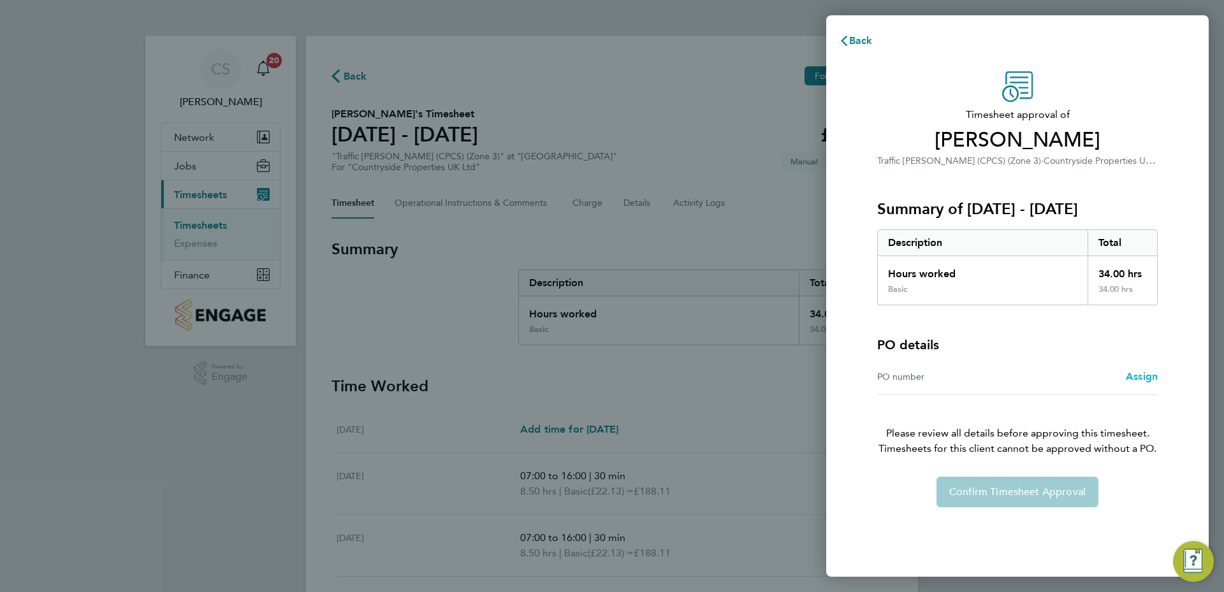
click at [1137, 377] on span "Assign" at bounding box center [1141, 376] width 32 height 12
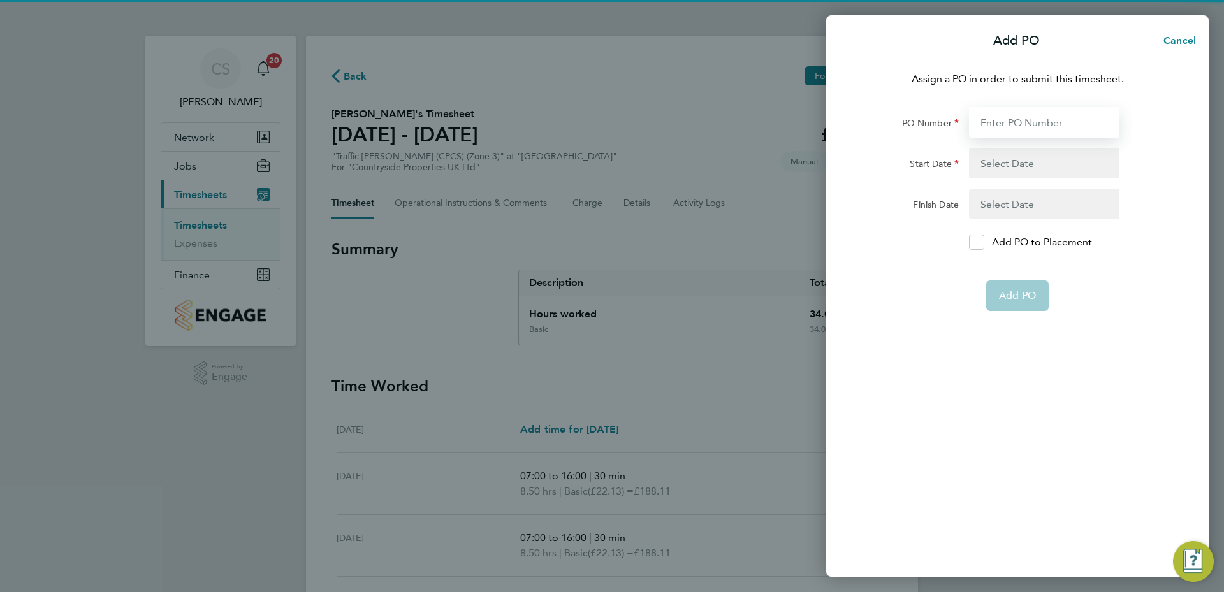
click at [1022, 133] on input "PO Number" at bounding box center [1044, 122] width 150 height 31
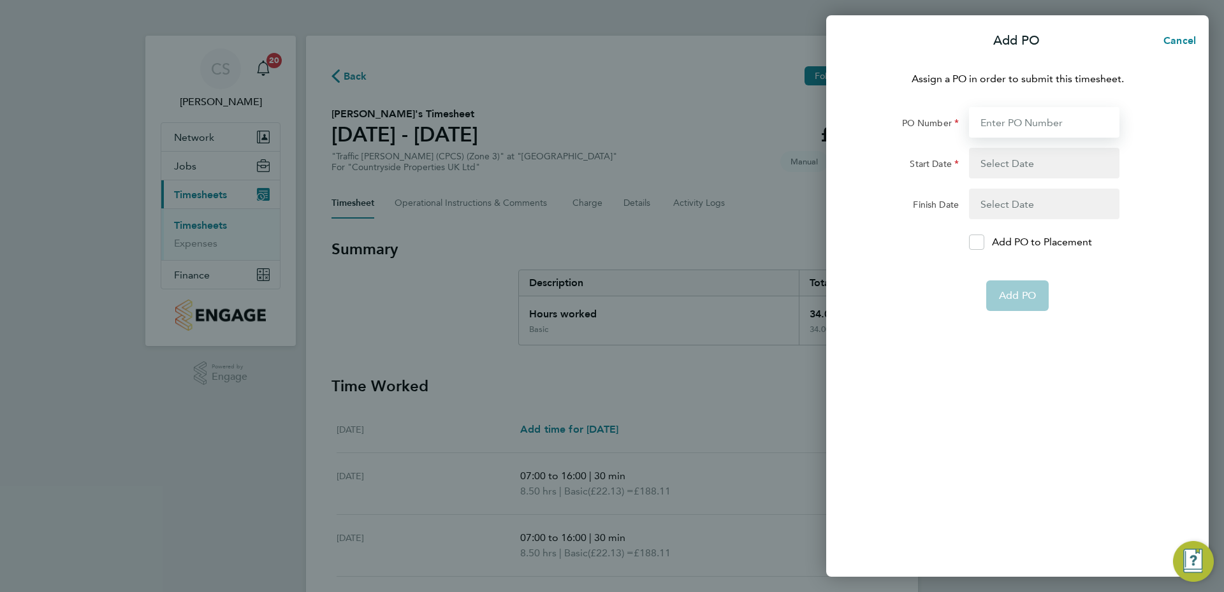
type input "MZ053"
type input "[DATE]"
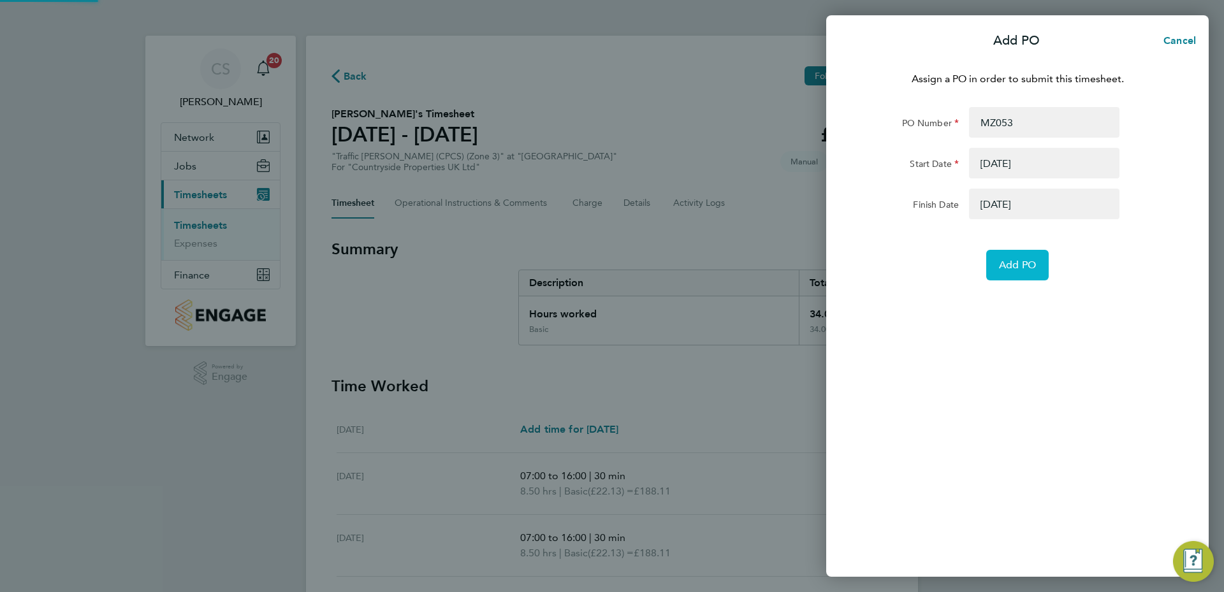
click at [1030, 274] on button "Add PO" at bounding box center [1017, 265] width 62 height 31
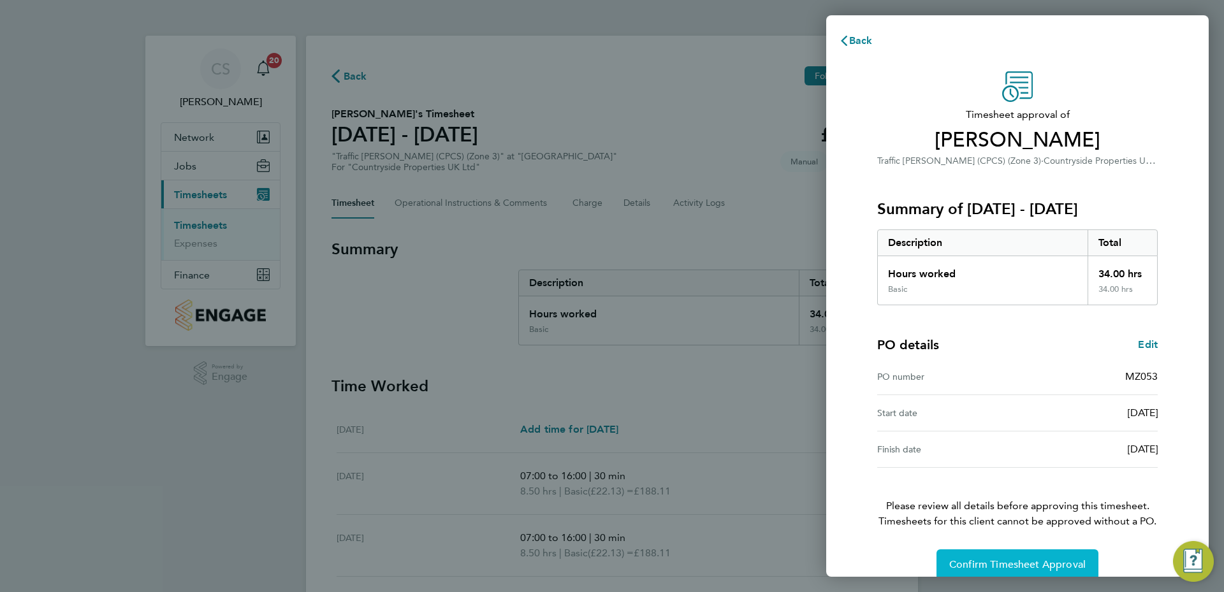
click at [1004, 561] on span "Confirm Timesheet Approval" at bounding box center [1017, 564] width 136 height 13
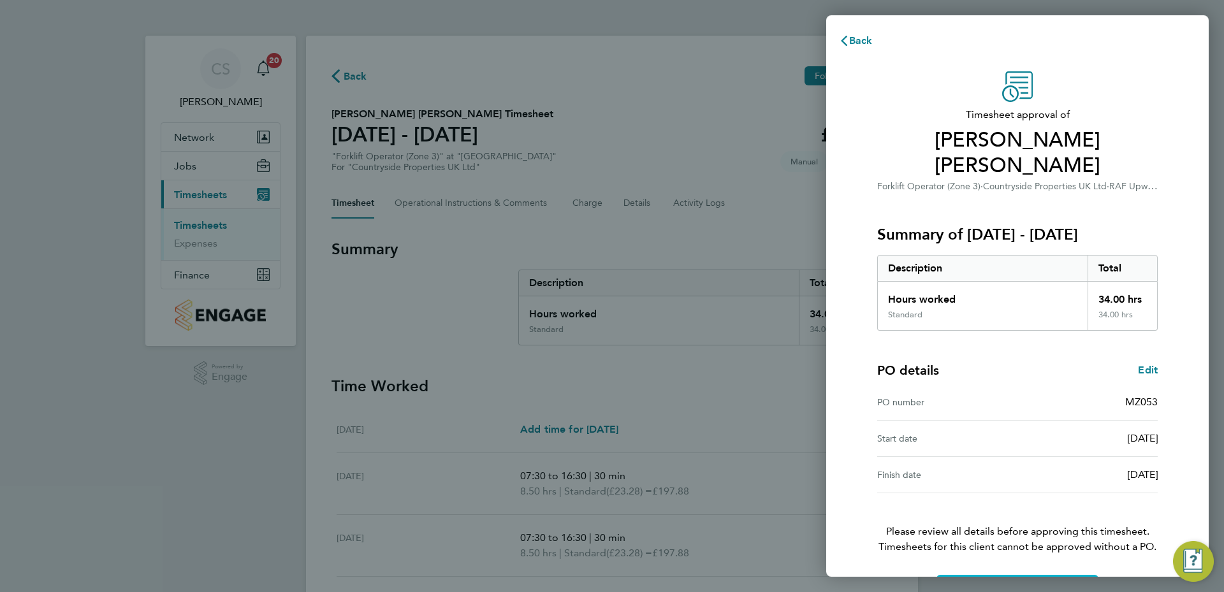
click at [1064, 575] on button "Confirm Timesheet Approval" at bounding box center [1017, 590] width 162 height 31
